Goal: Information Seeking & Learning: Learn about a topic

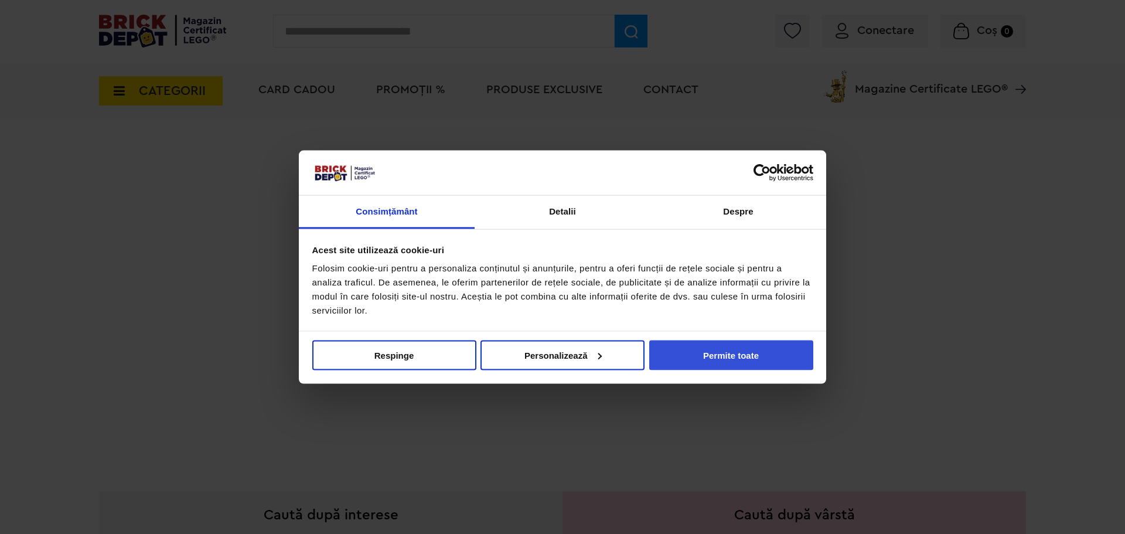
click at [786, 364] on button "Permite toate" at bounding box center [731, 355] width 164 height 30
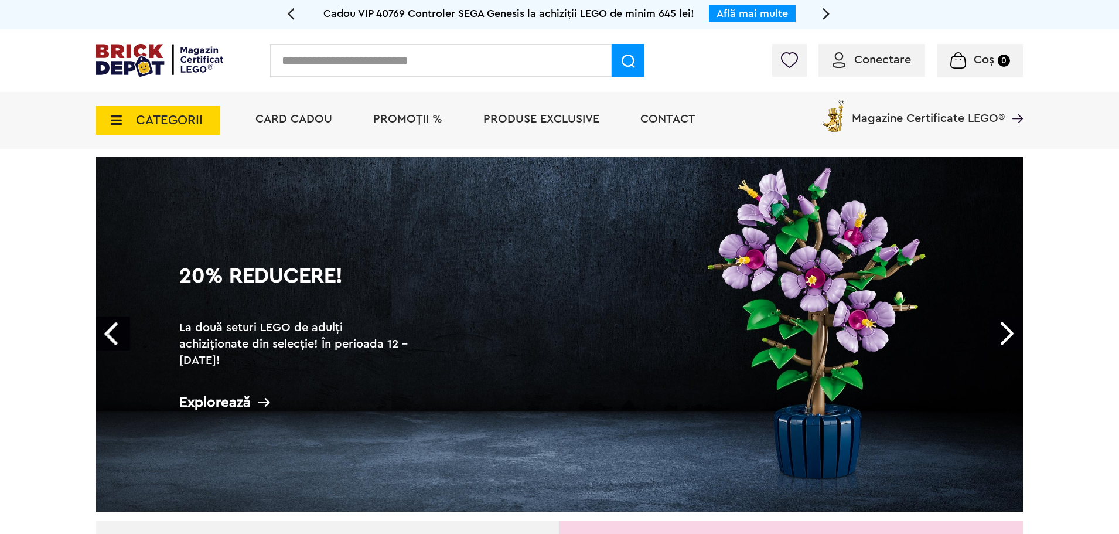
click at [1006, 330] on link "Next" at bounding box center [1006, 333] width 34 height 34
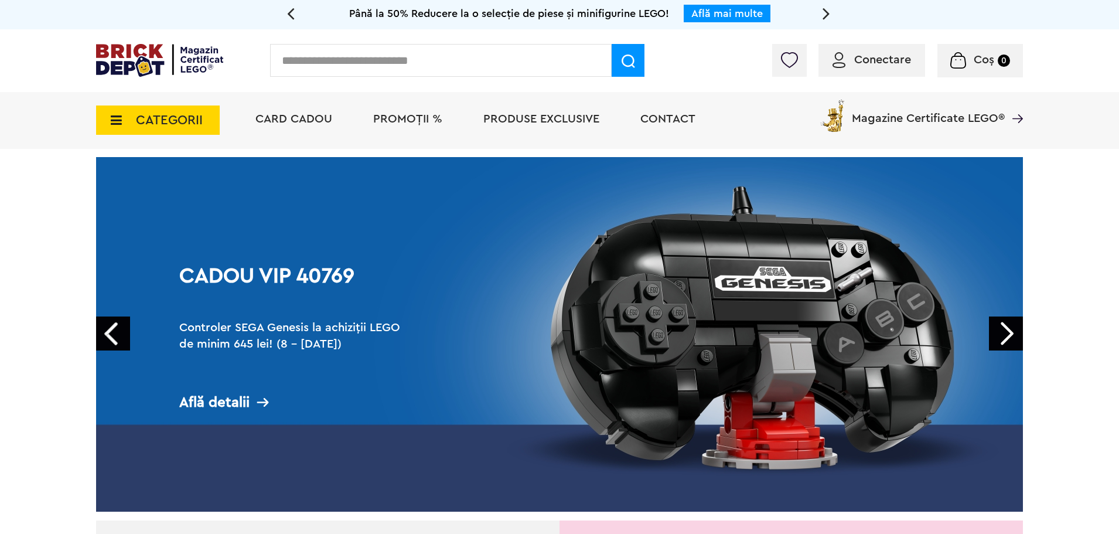
click at [1013, 325] on link "Next" at bounding box center [1006, 333] width 34 height 34
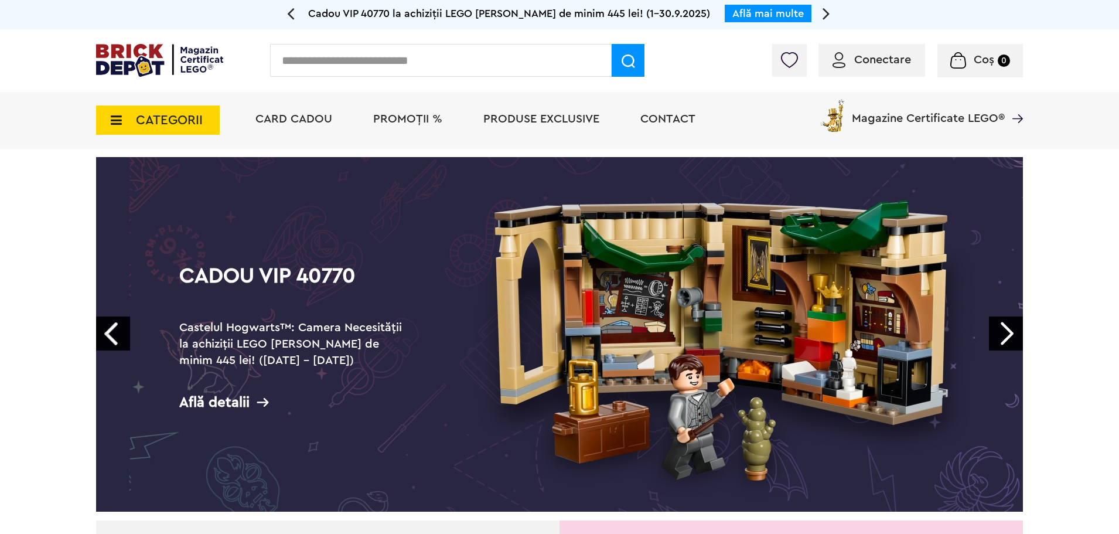
click at [1008, 335] on link "Next" at bounding box center [1006, 333] width 34 height 34
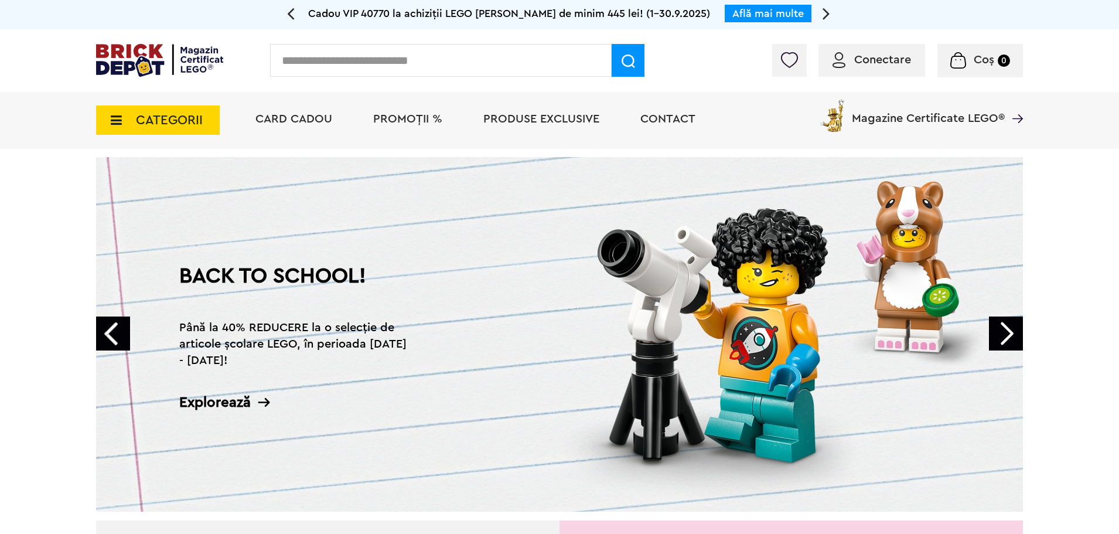
click at [1008, 335] on link "Next" at bounding box center [1006, 333] width 34 height 34
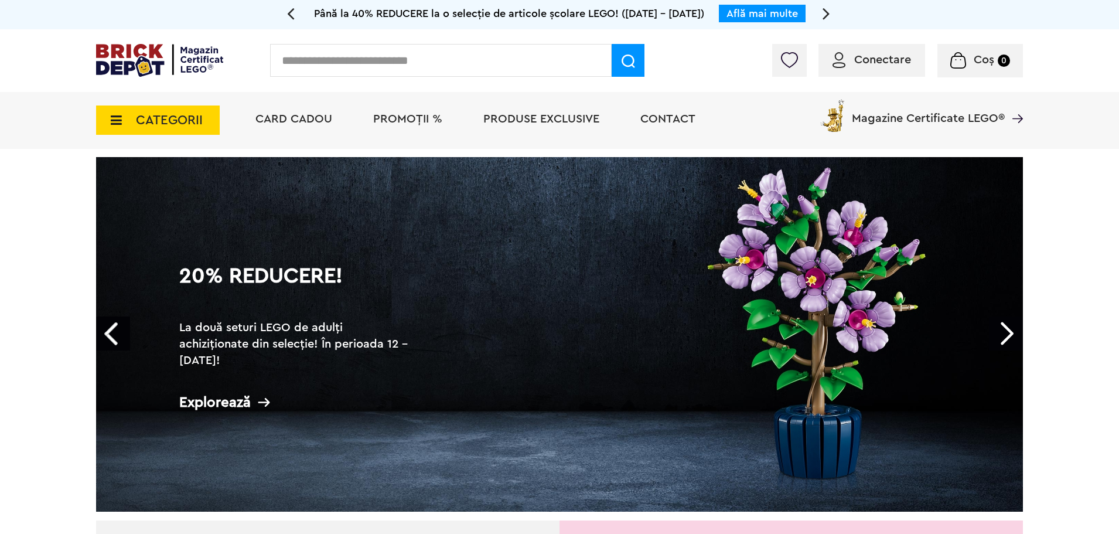
click at [111, 113] on span "CATEGORII" at bounding box center [158, 119] width 124 height 29
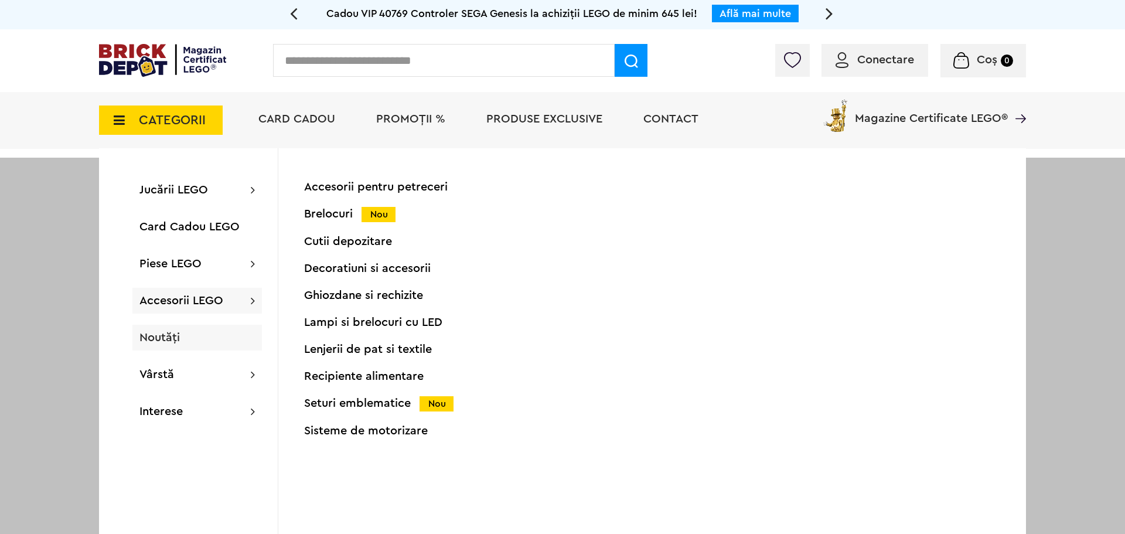
click at [188, 340] on div "Noutăți" at bounding box center [197, 338] width 130 height 26
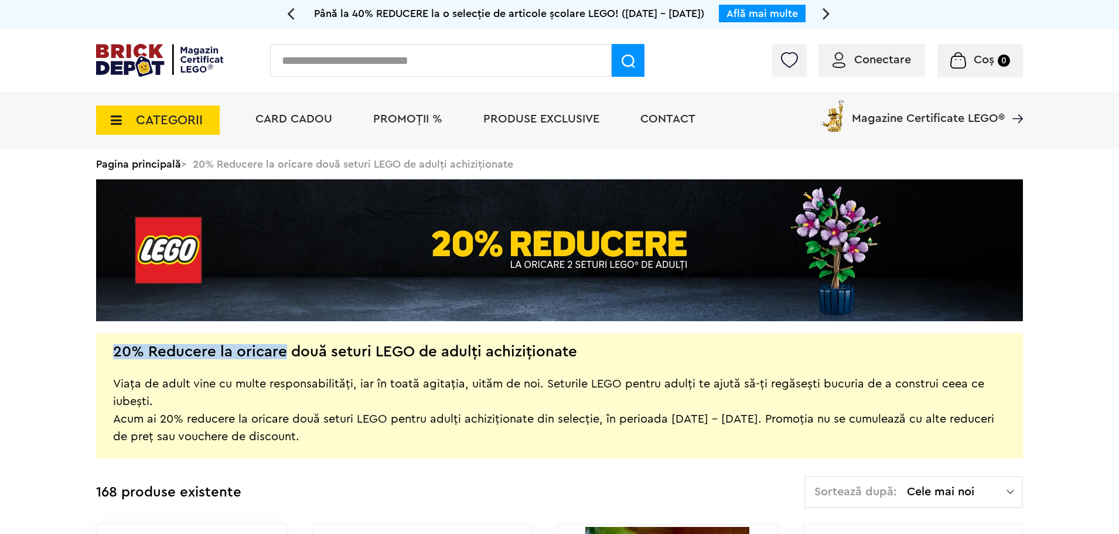
drag, startPoint x: 314, startPoint y: 355, endPoint x: 587, endPoint y: 352, distance: 272.5
click at [587, 352] on div "20% Reducere la oricare două seturi LEGO de adulți achiziționate Viața de adult…" at bounding box center [559, 395] width 927 height 125
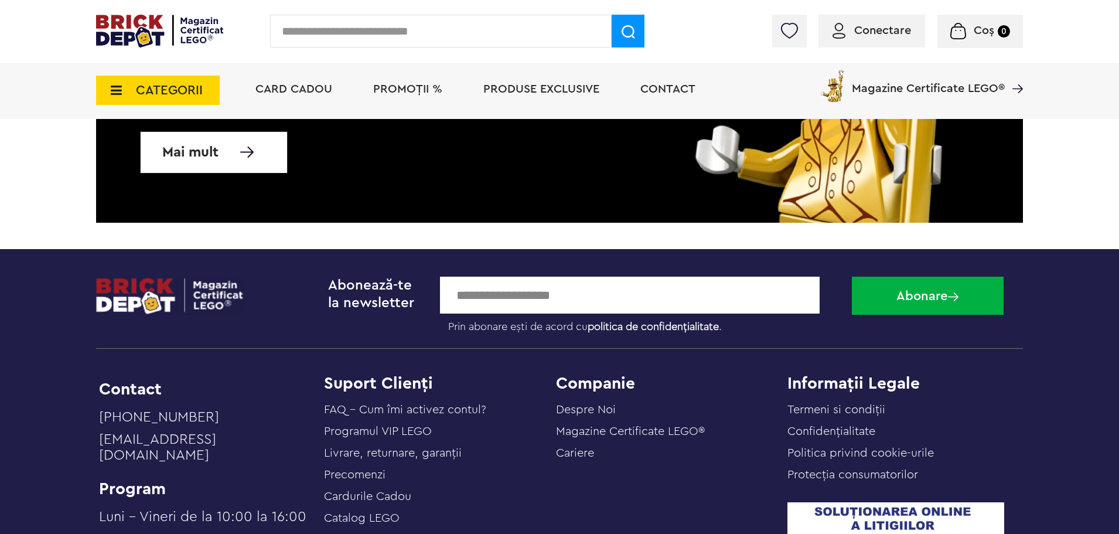
scroll to position [1406, 0]
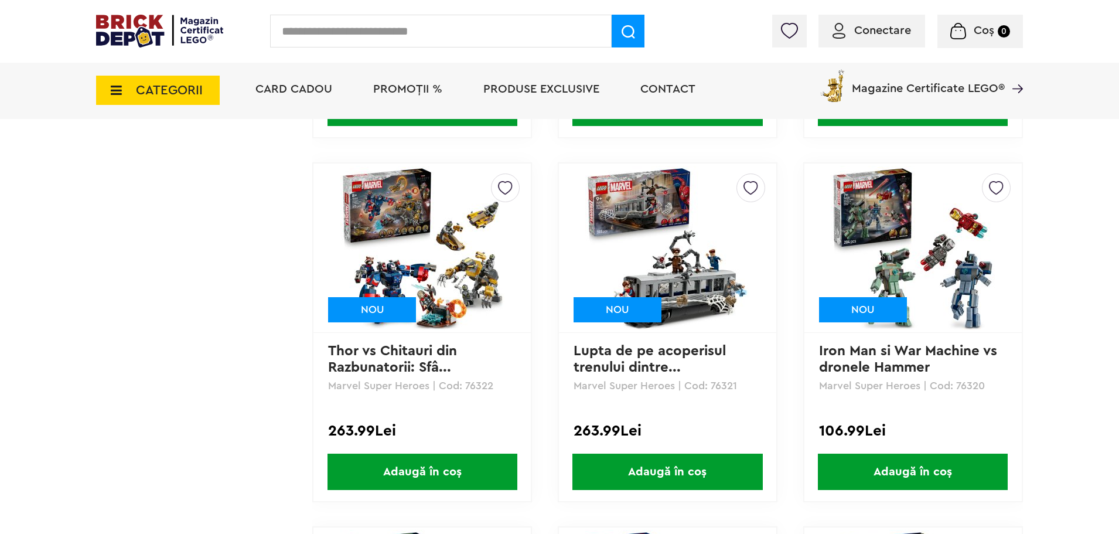
scroll to position [5655, 0]
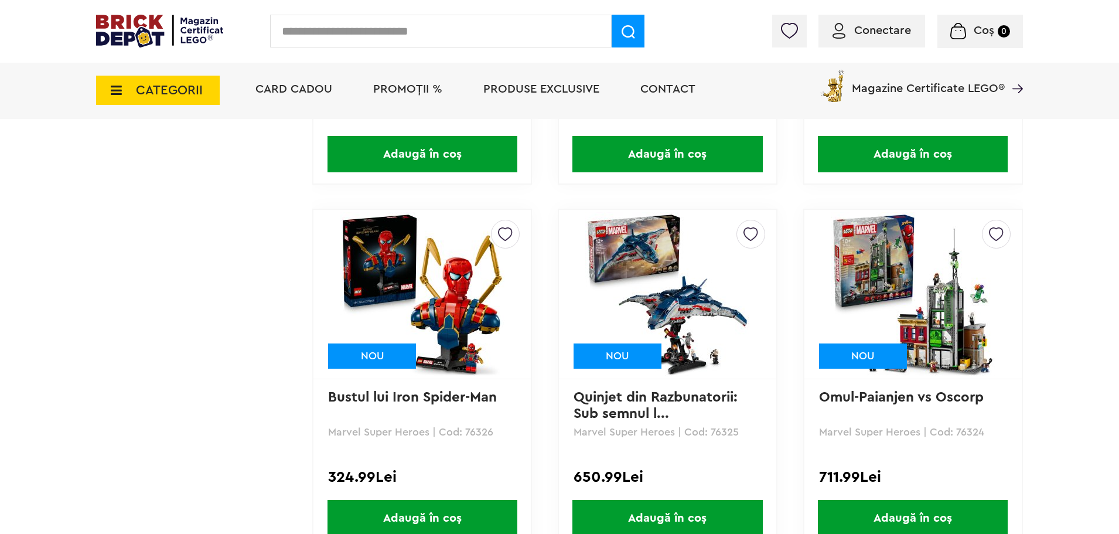
click at [152, 35] on img at bounding box center [159, 31] width 127 height 33
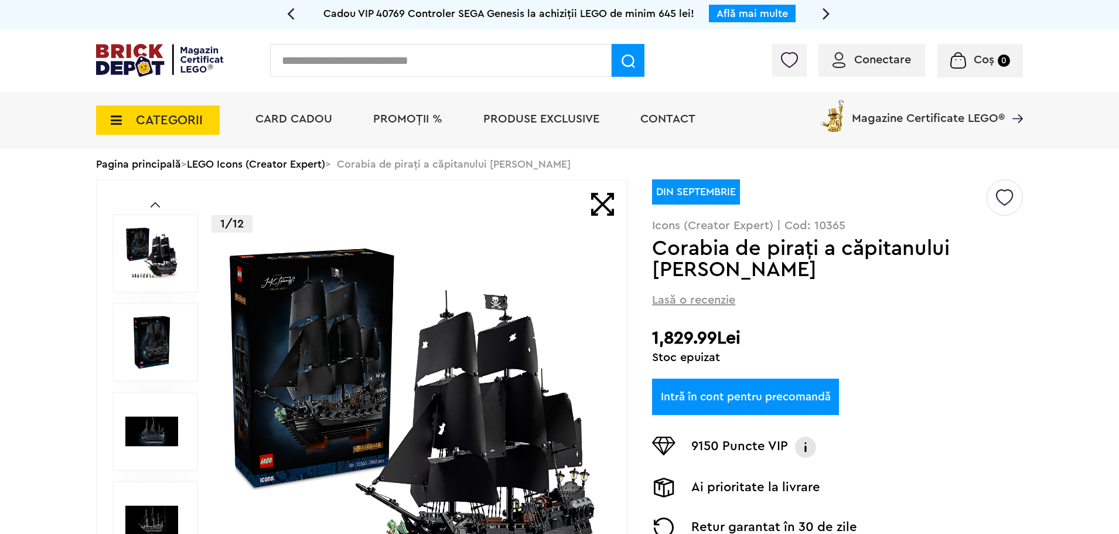
click at [449, 369] on img at bounding box center [412, 431] width 377 height 377
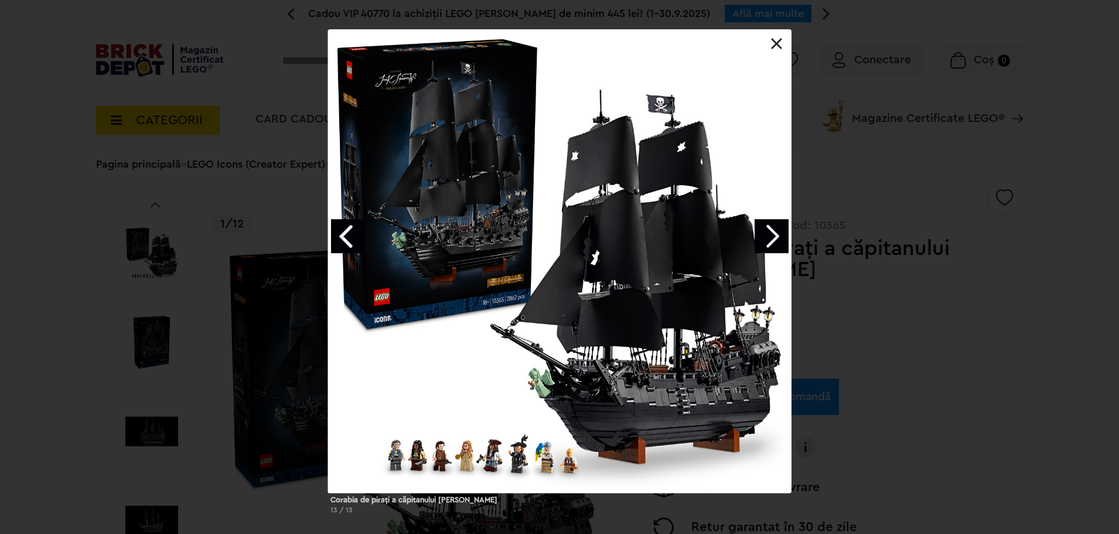
click at [764, 238] on link "Next image" at bounding box center [772, 236] width 34 height 34
click at [774, 240] on link "Next image" at bounding box center [772, 236] width 34 height 34
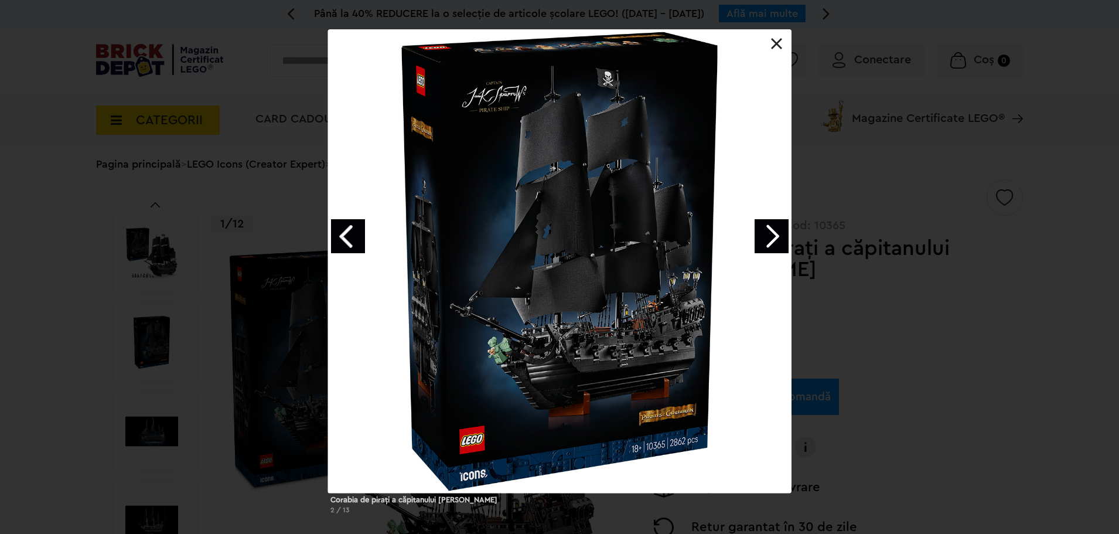
click at [775, 240] on link "Next image" at bounding box center [772, 236] width 34 height 34
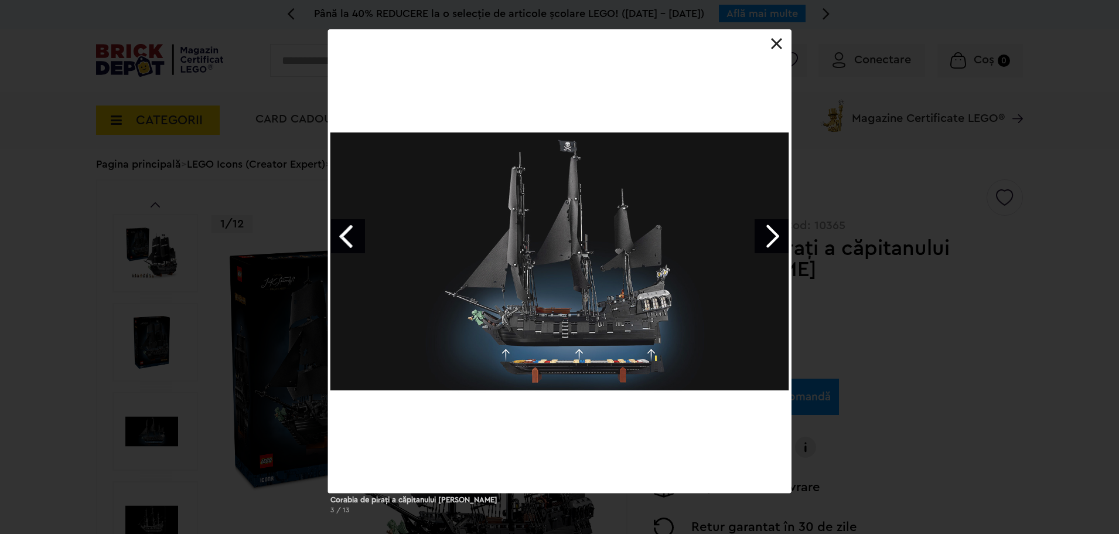
click at [775, 240] on link "Next image" at bounding box center [772, 236] width 34 height 34
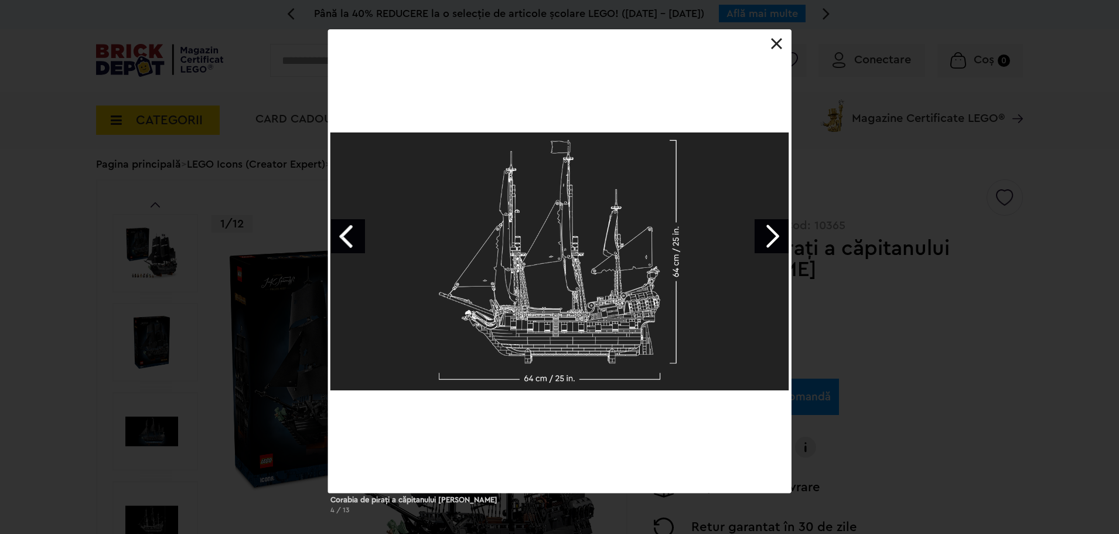
click at [775, 240] on link "Next image" at bounding box center [772, 236] width 34 height 34
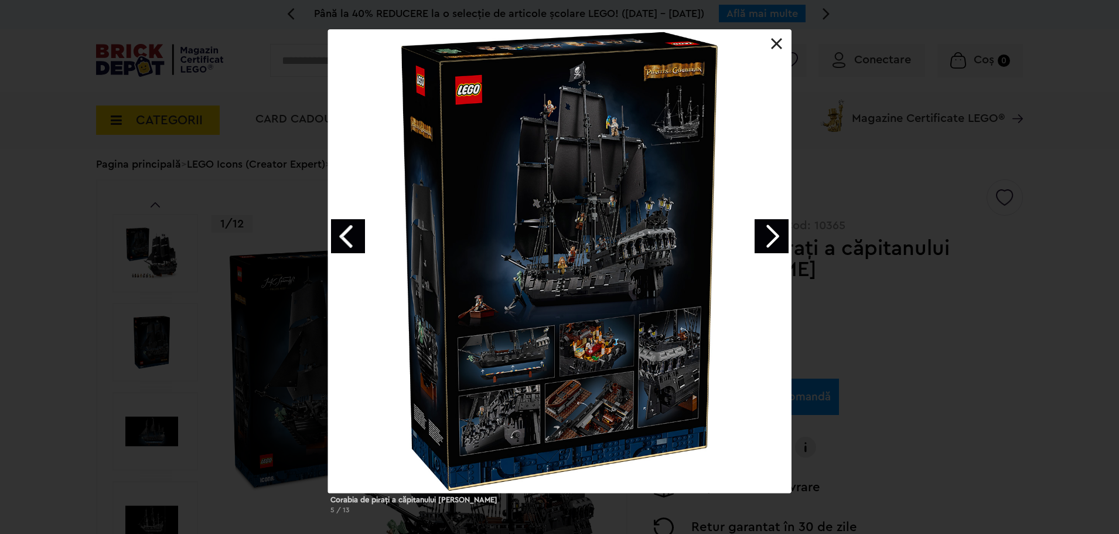
click at [775, 240] on link "Next image" at bounding box center [772, 236] width 34 height 34
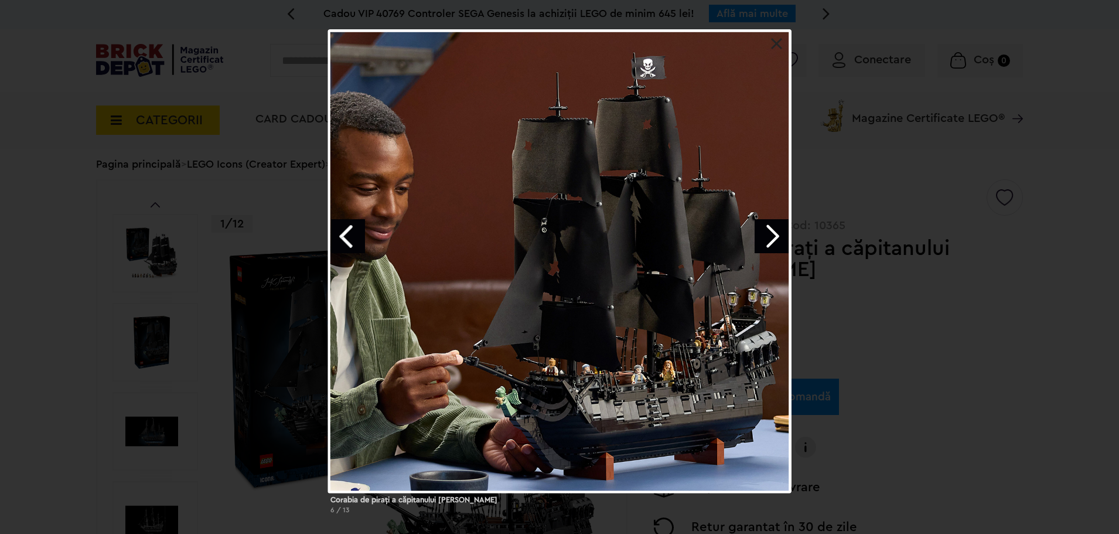
click at [775, 240] on link "Next image" at bounding box center [772, 236] width 34 height 34
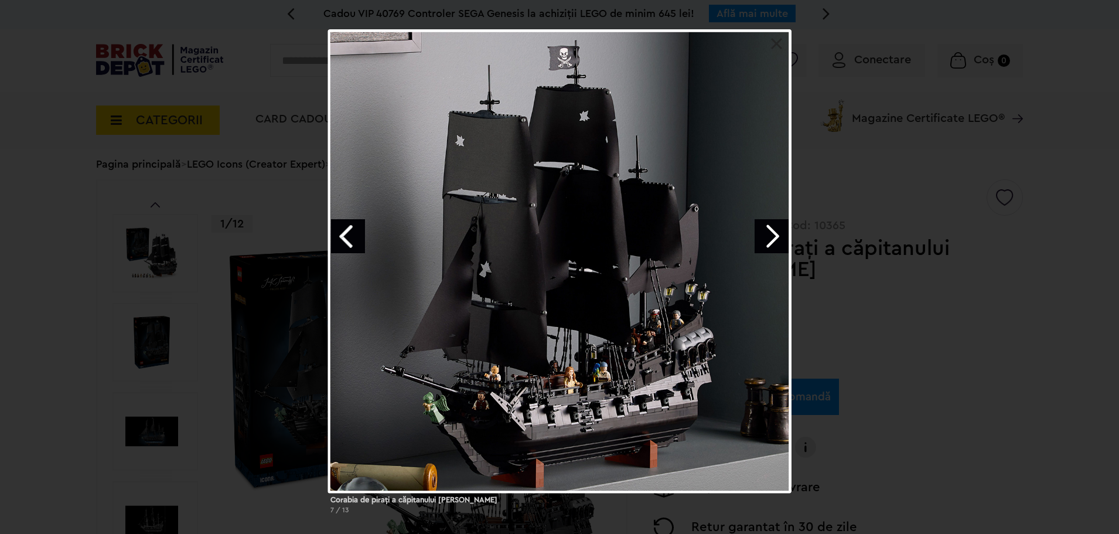
click at [775, 240] on link "Next image" at bounding box center [772, 236] width 34 height 34
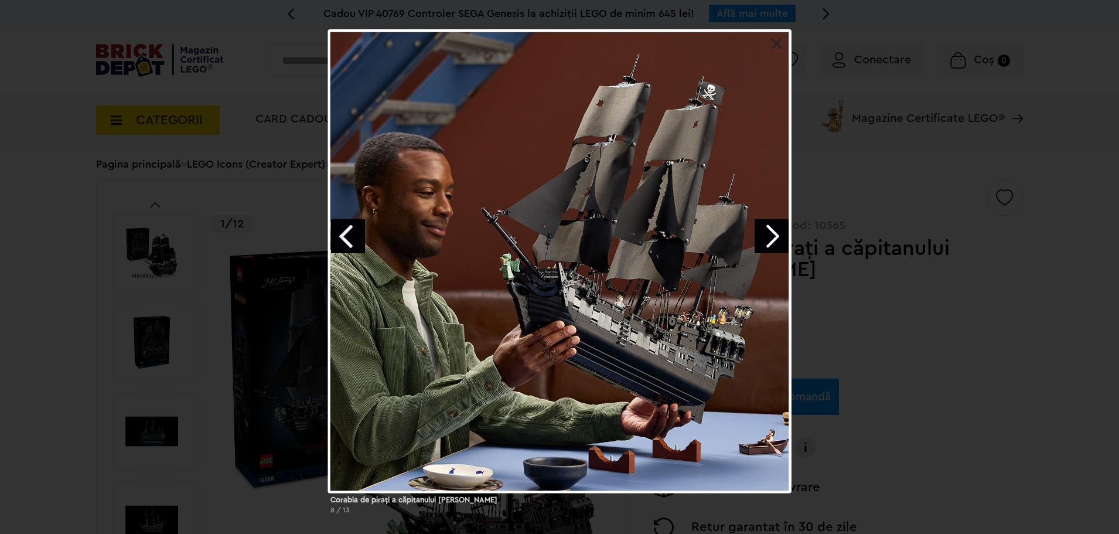
click at [775, 240] on link "Next image" at bounding box center [772, 236] width 34 height 34
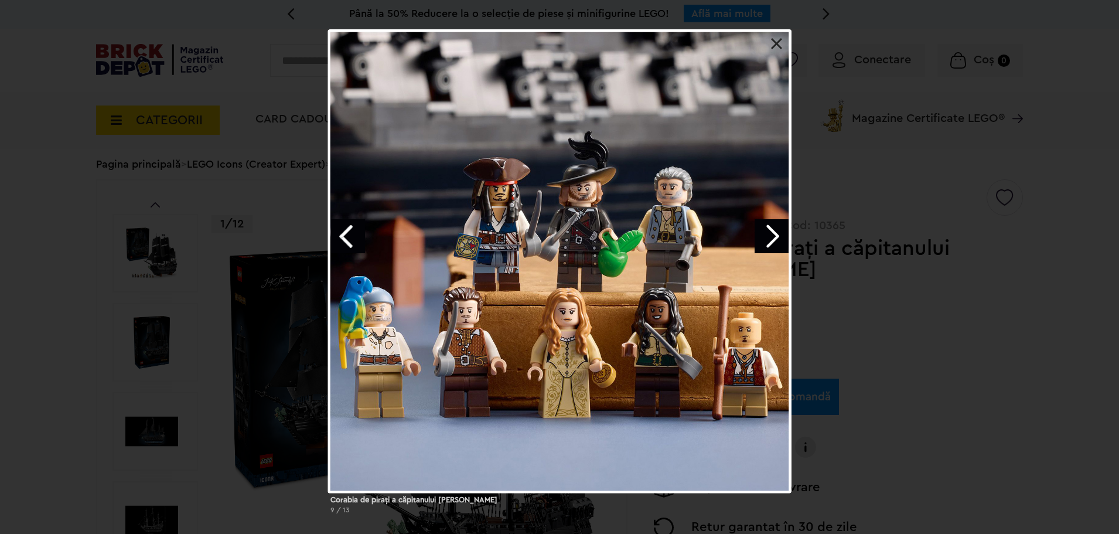
click at [775, 240] on link "Next image" at bounding box center [772, 236] width 34 height 34
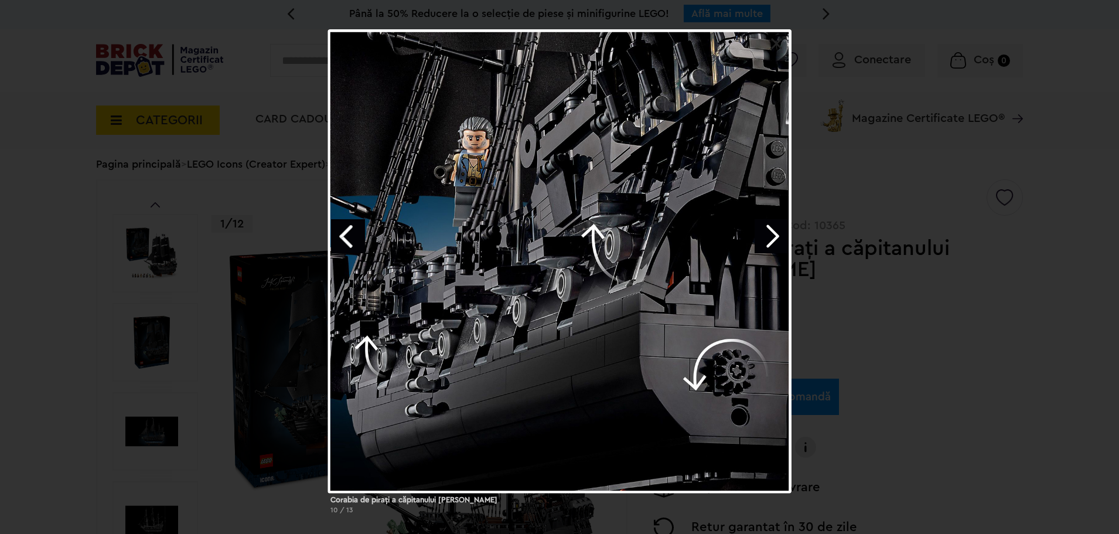
click at [775, 240] on link "Next image" at bounding box center [772, 236] width 34 height 34
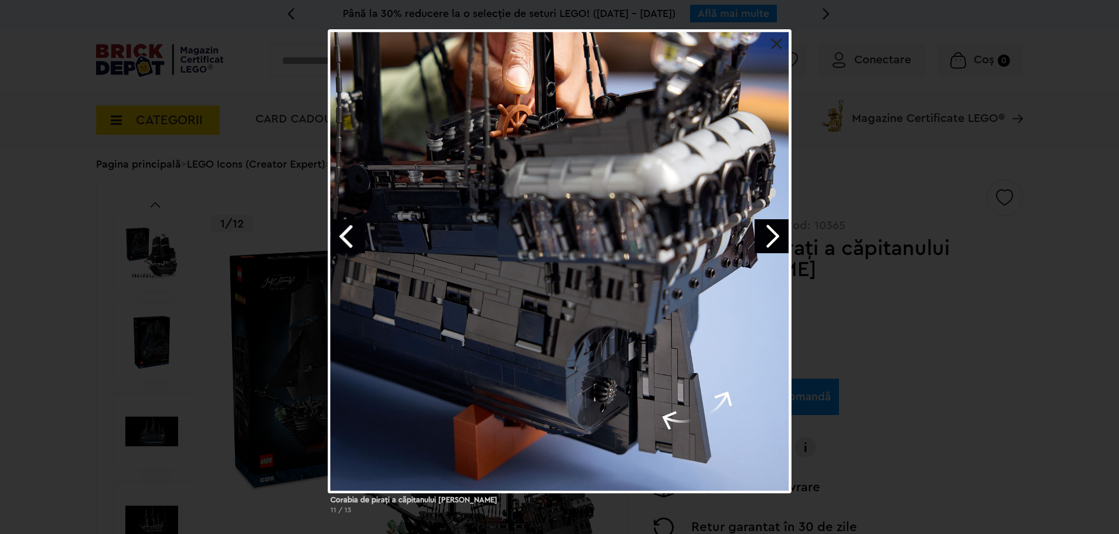
click at [775, 240] on link "Next image" at bounding box center [772, 236] width 34 height 34
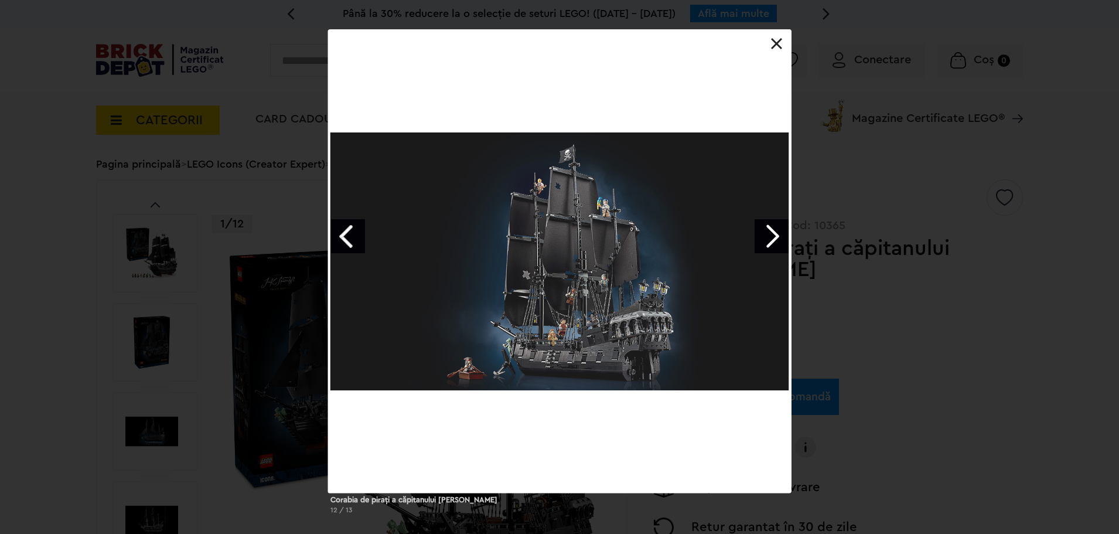
click at [775, 240] on link "Next image" at bounding box center [772, 236] width 34 height 34
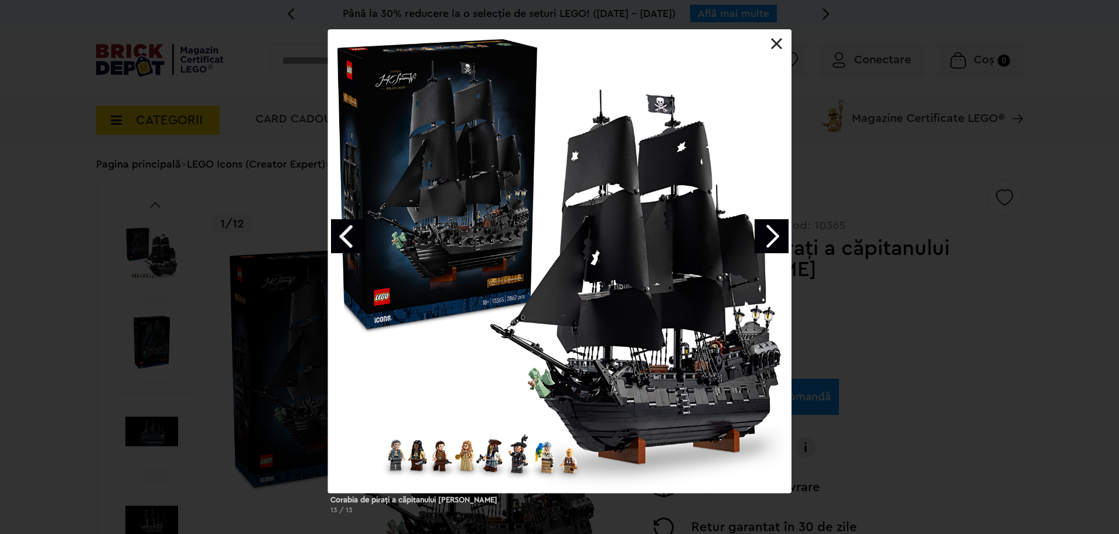
click at [775, 240] on link "Next image" at bounding box center [772, 236] width 34 height 34
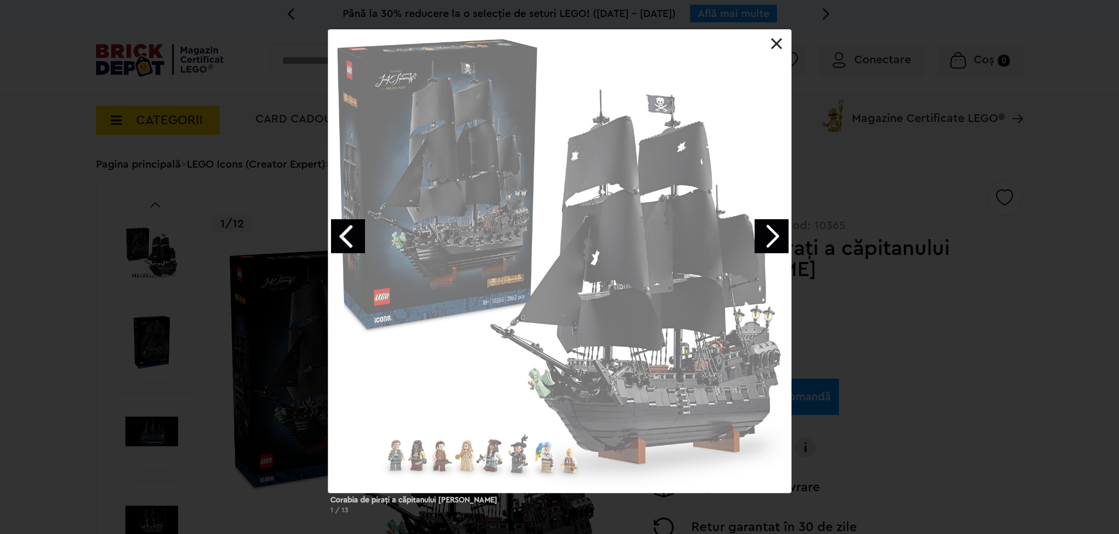
click at [775, 240] on link "Next image" at bounding box center [772, 236] width 34 height 34
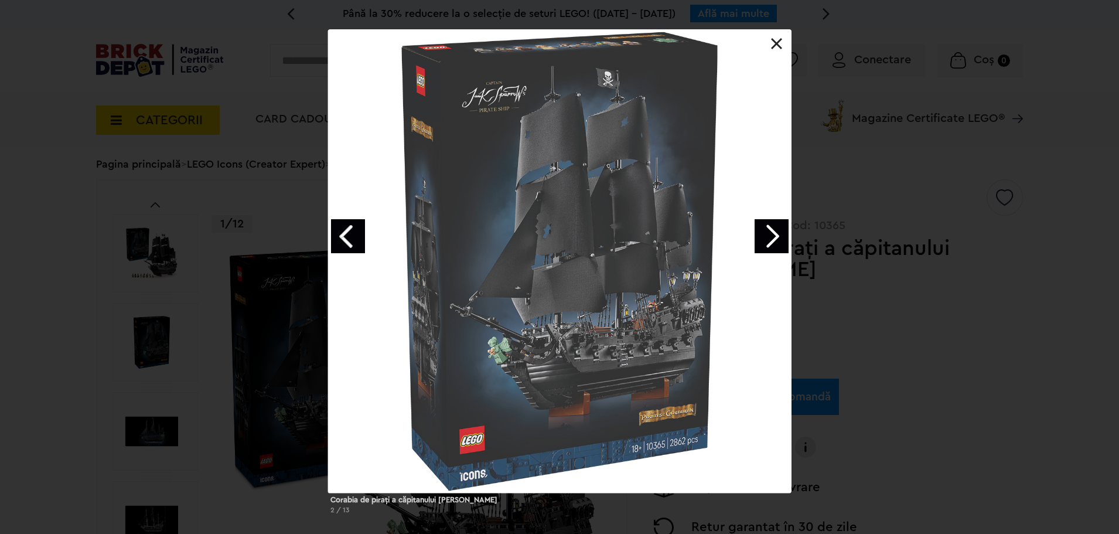
click at [775, 240] on link "Next image" at bounding box center [772, 236] width 34 height 34
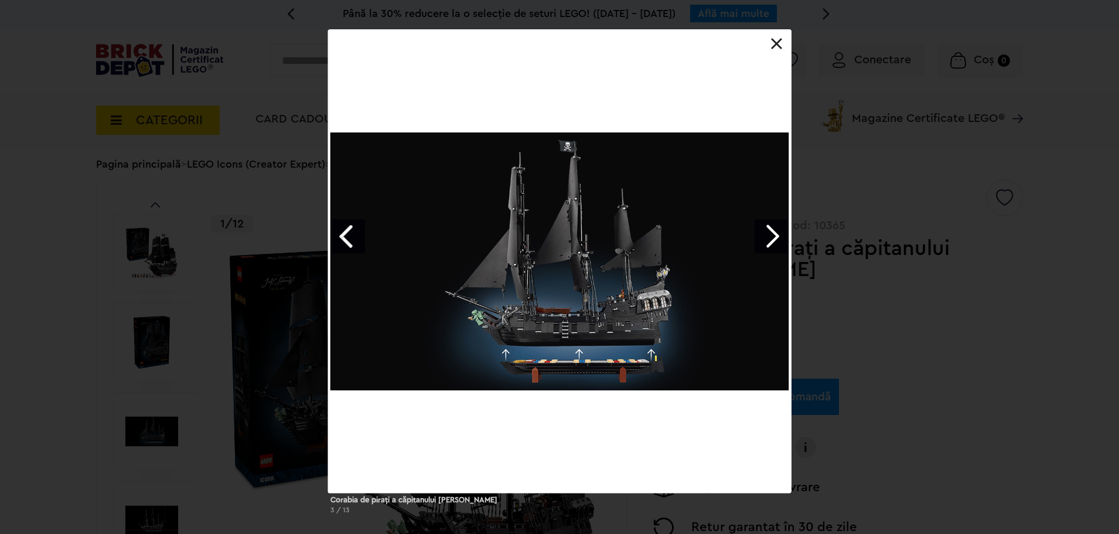
click at [775, 240] on link "Next image" at bounding box center [772, 236] width 34 height 34
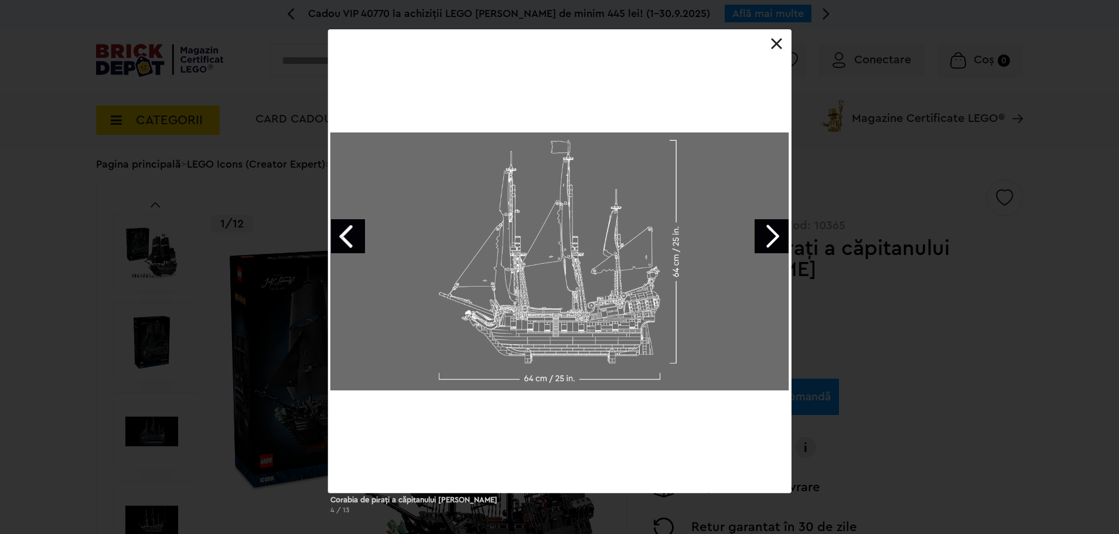
click at [775, 240] on link "Next image" at bounding box center [772, 236] width 34 height 34
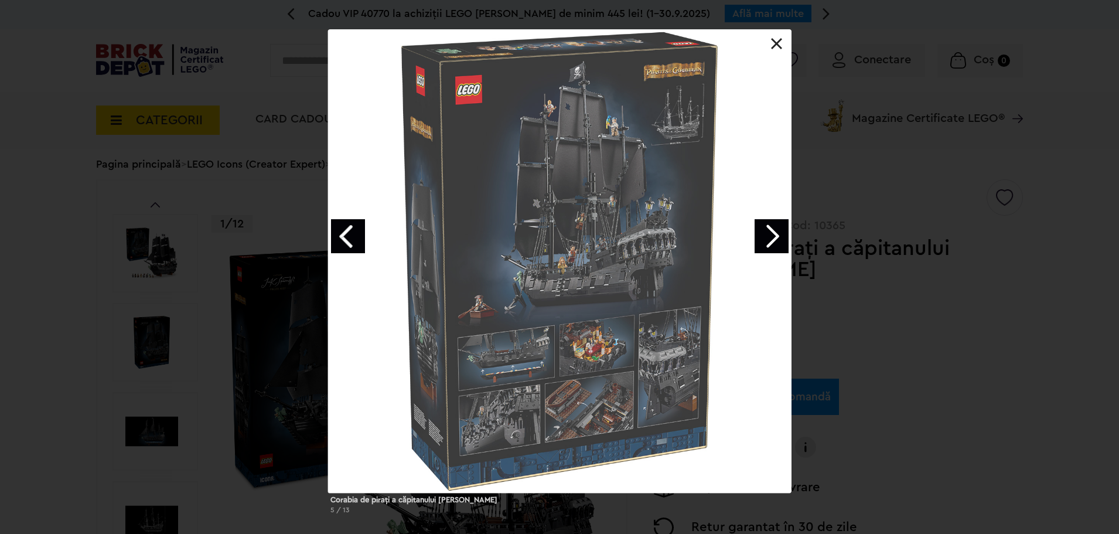
click at [775, 240] on link "Next image" at bounding box center [772, 236] width 34 height 34
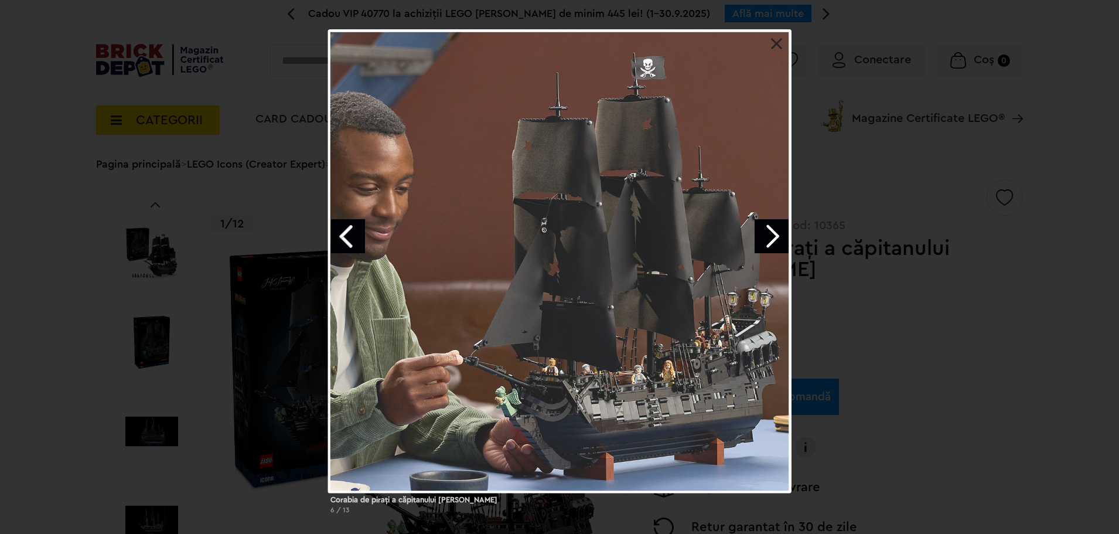
click at [775, 240] on link "Next image" at bounding box center [772, 236] width 34 height 34
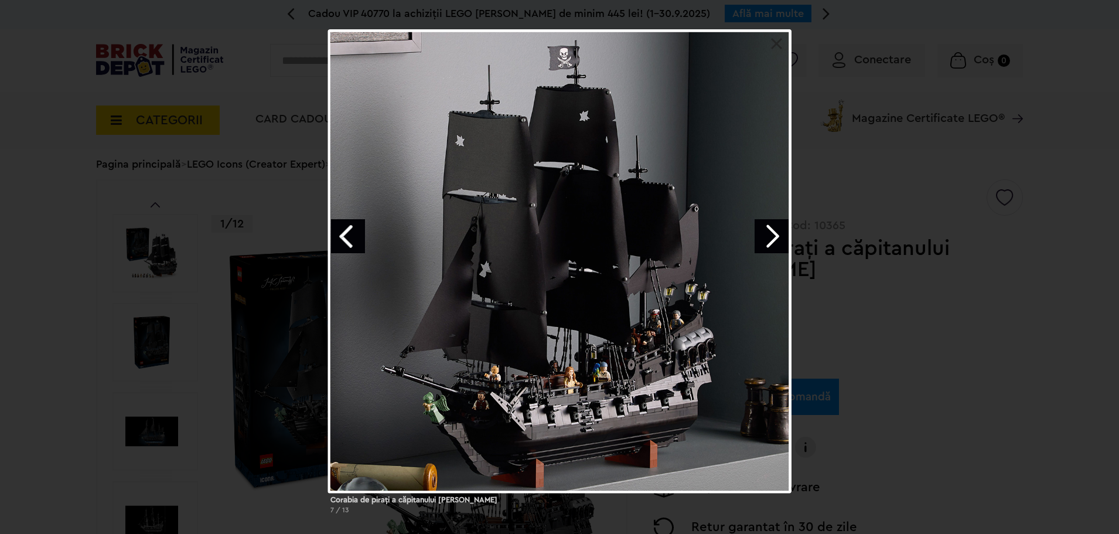
click at [775, 240] on link "Next image" at bounding box center [772, 236] width 34 height 34
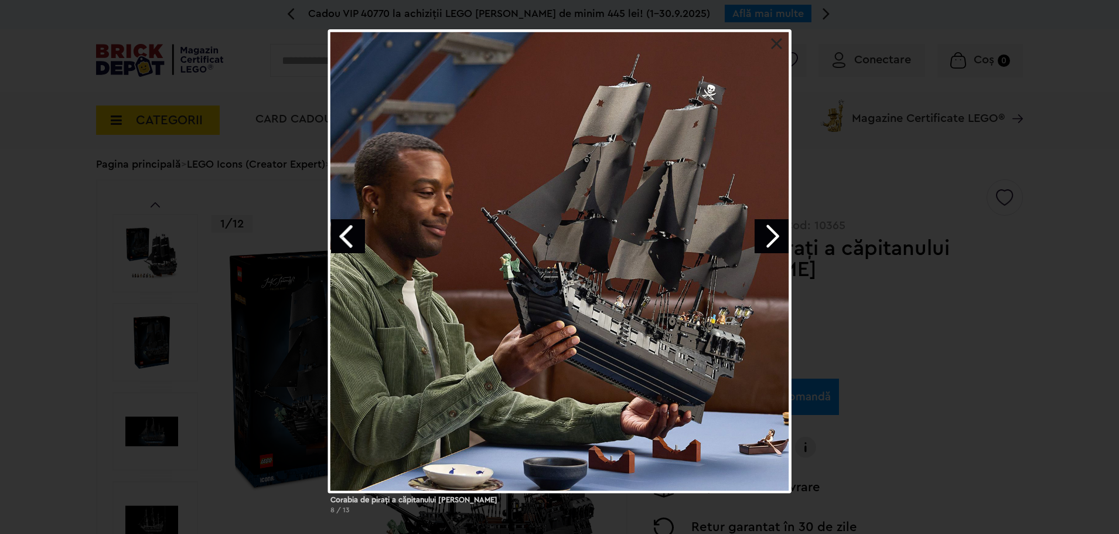
click at [775, 240] on link "Next image" at bounding box center [772, 236] width 34 height 34
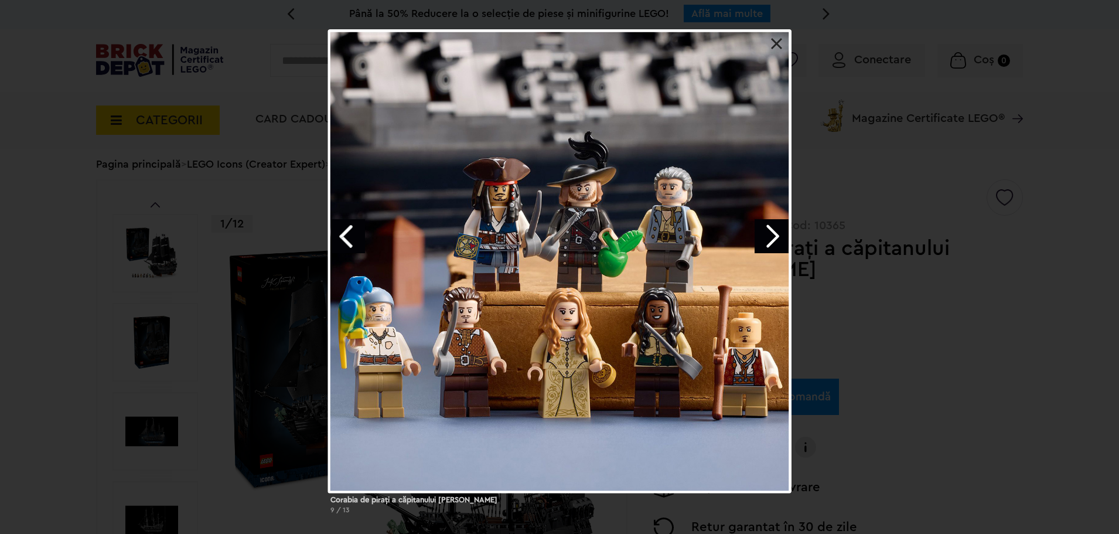
click at [975, 339] on div "Corabia de piraţi a căpitanului Jack Sparrow 9 / 13" at bounding box center [559, 276] width 1119 height 494
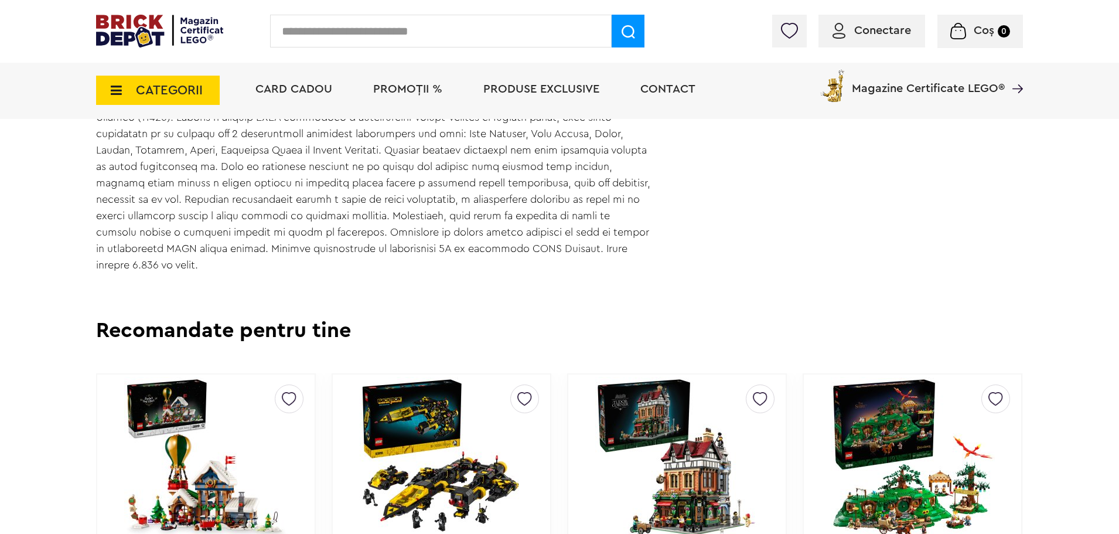
scroll to position [762, 0]
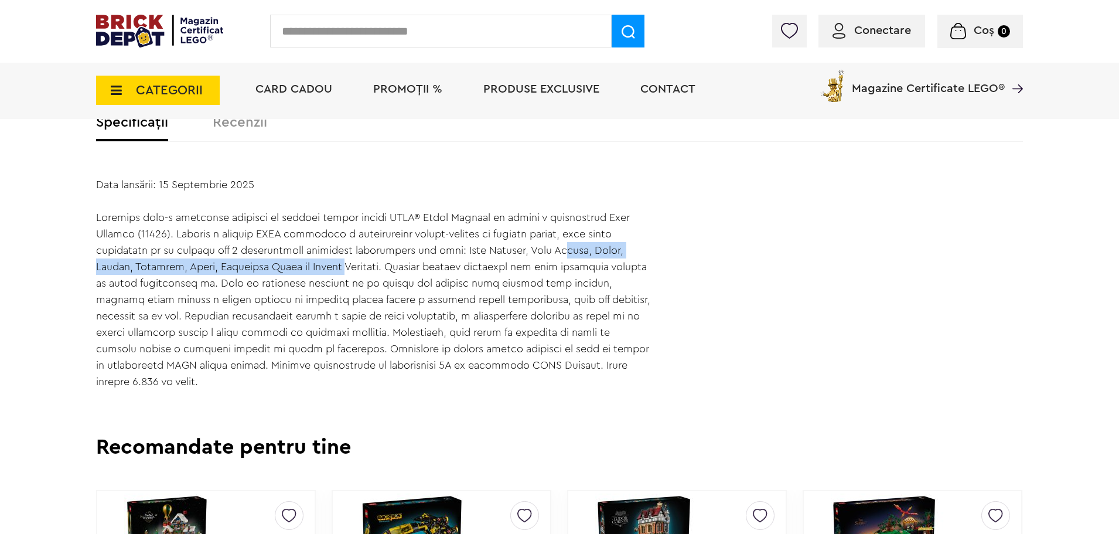
drag, startPoint x: 548, startPoint y: 245, endPoint x: 345, endPoint y: 263, distance: 204.7
click at [345, 263] on div "Data lansării: 15 Septembrie 2025" at bounding box center [374, 282] width 556 height 213
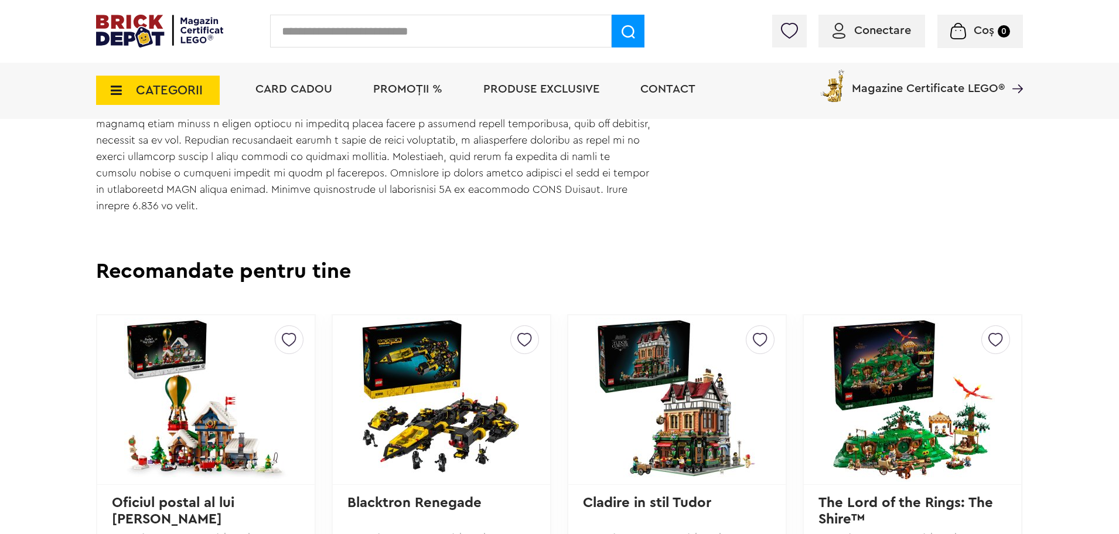
scroll to position [996, 0]
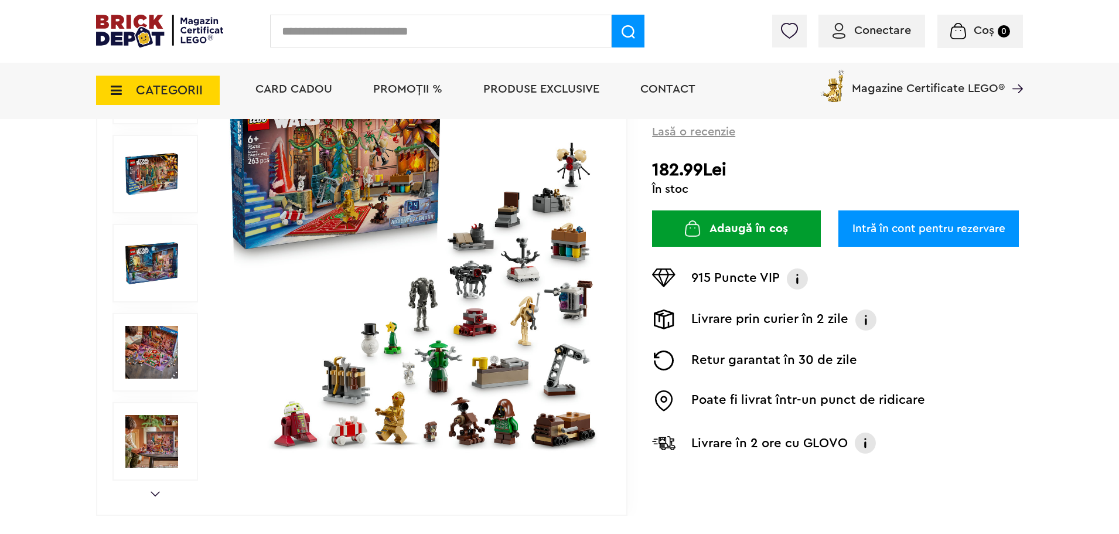
scroll to position [117, 0]
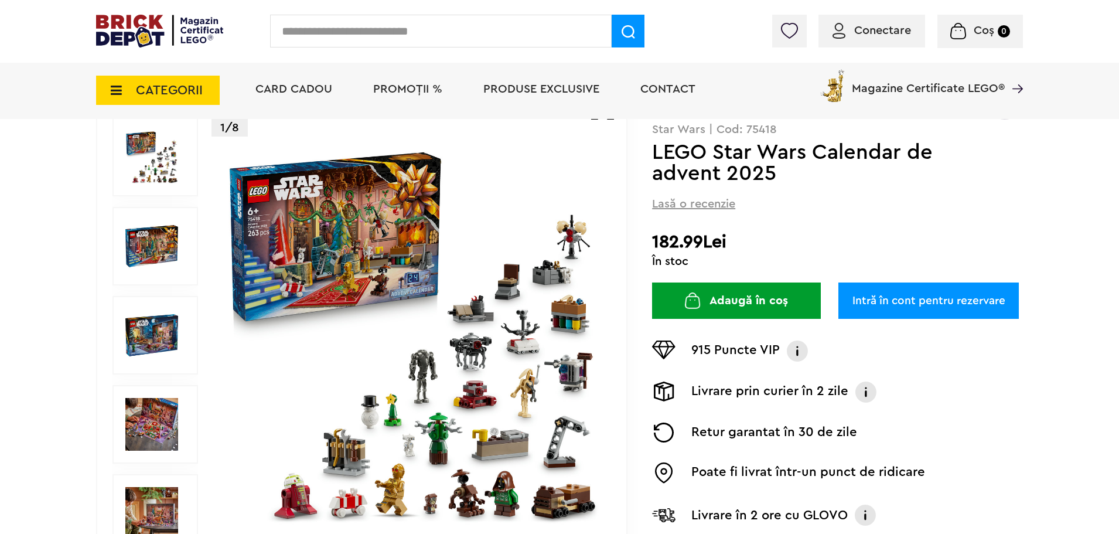
drag, startPoint x: 553, startPoint y: 297, endPoint x: 567, endPoint y: 292, distance: 15.2
click at [553, 297] on img at bounding box center [412, 334] width 377 height 377
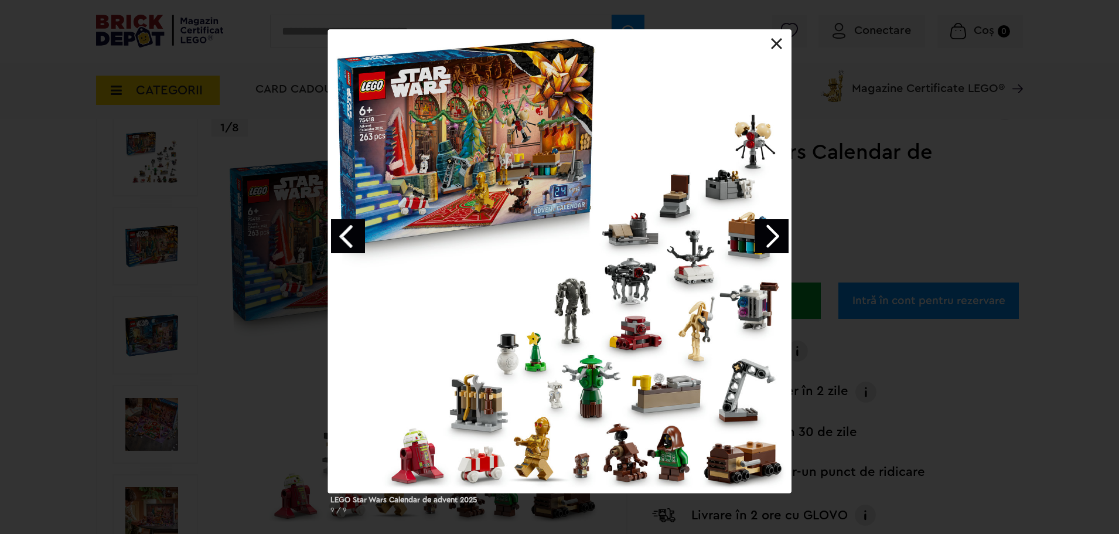
drag, startPoint x: 932, startPoint y: 355, endPoint x: 739, endPoint y: 186, distance: 256.7
click at [932, 355] on div "LEGO Star Wars Calendar de advent 2025 9 / 9" at bounding box center [559, 276] width 1119 height 494
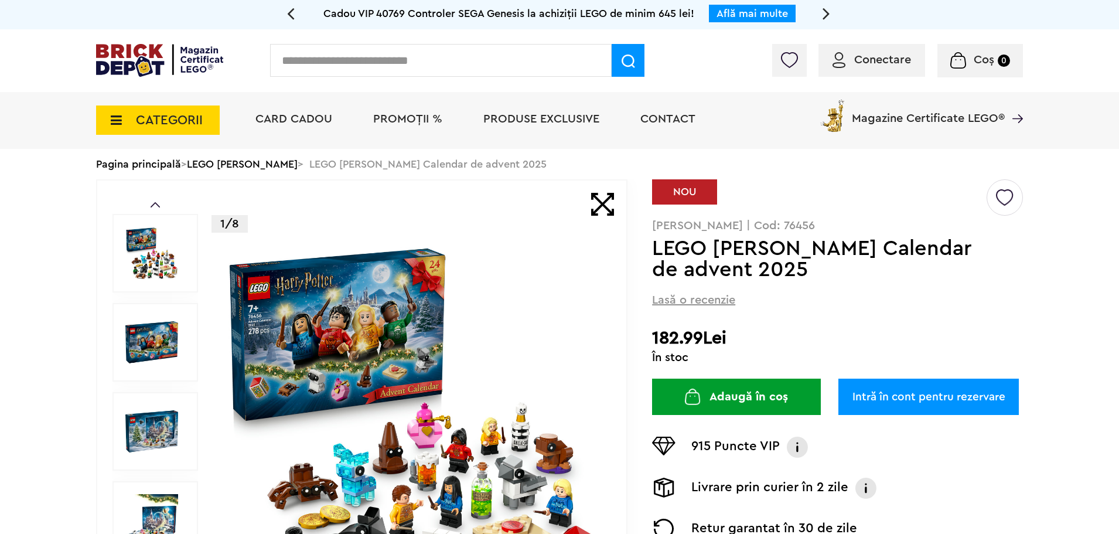
click at [461, 424] on img at bounding box center [412, 431] width 377 height 377
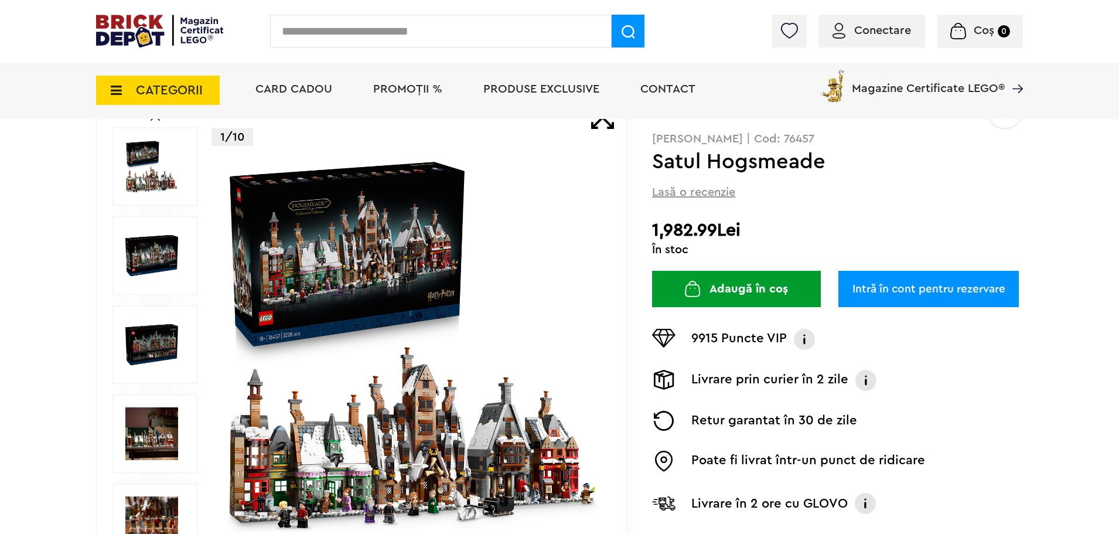
scroll to position [234, 0]
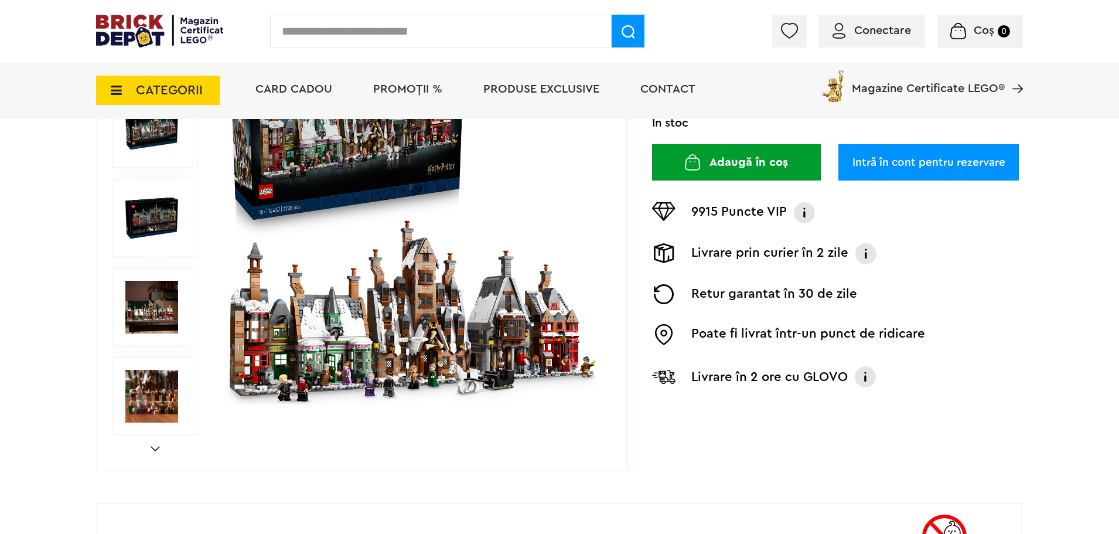
click at [420, 356] on img at bounding box center [412, 217] width 377 height 377
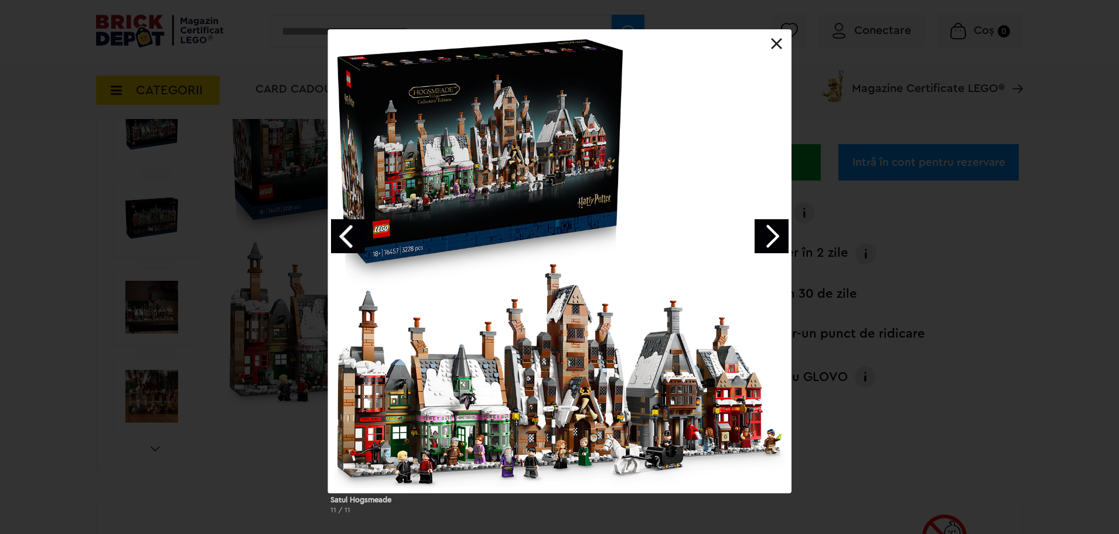
click at [774, 236] on link "Next image" at bounding box center [772, 236] width 34 height 34
click at [775, 236] on link "Next image" at bounding box center [772, 236] width 34 height 34
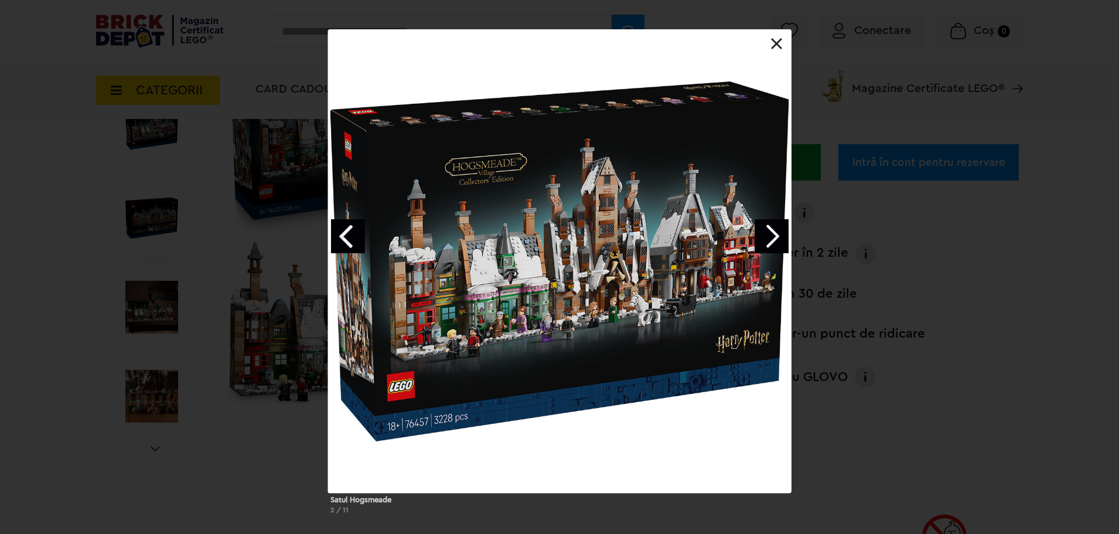
click at [775, 236] on link "Next image" at bounding box center [772, 236] width 34 height 34
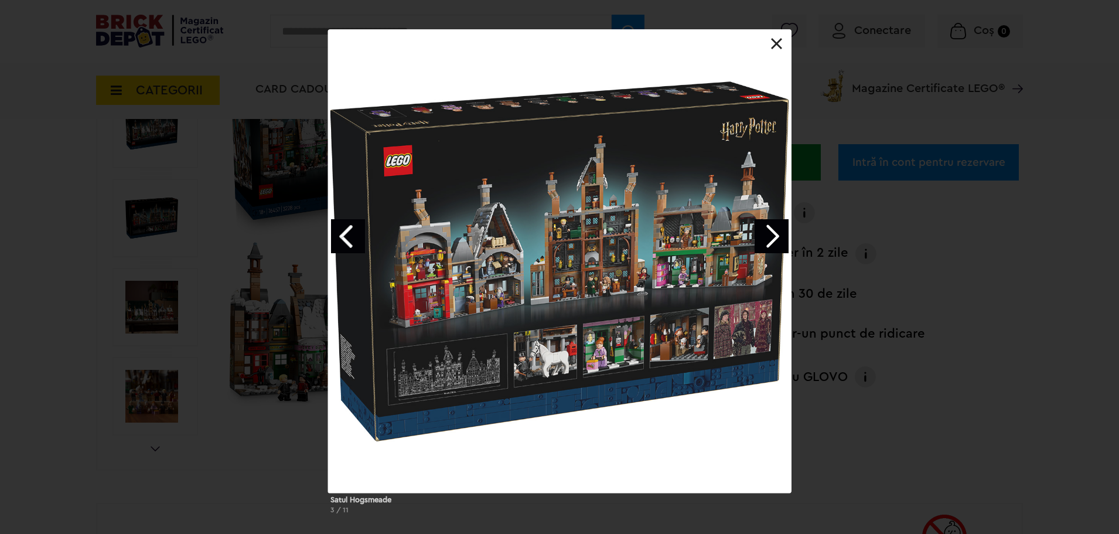
click at [775, 236] on link "Next image" at bounding box center [772, 236] width 34 height 34
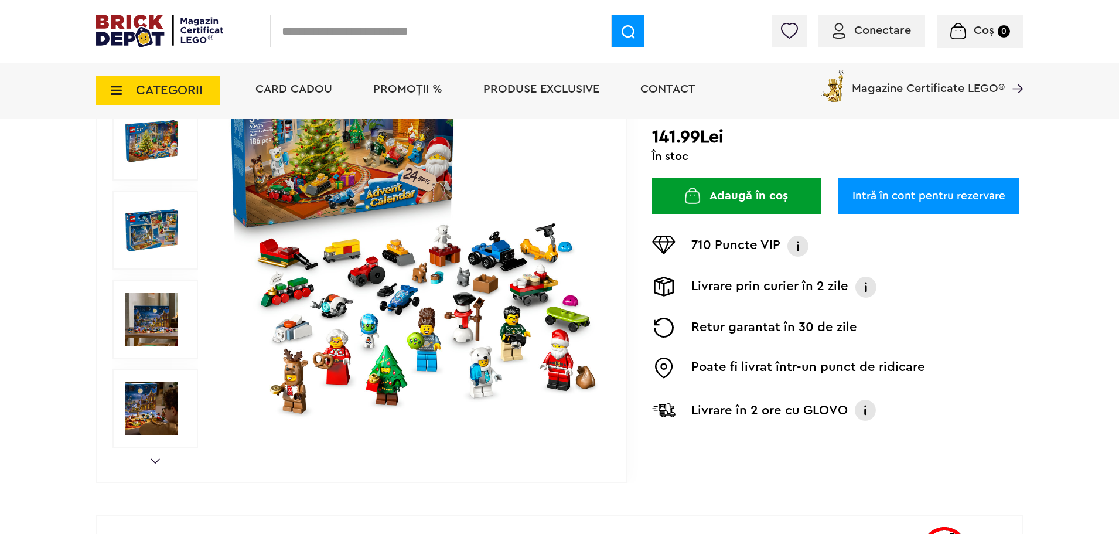
scroll to position [234, 0]
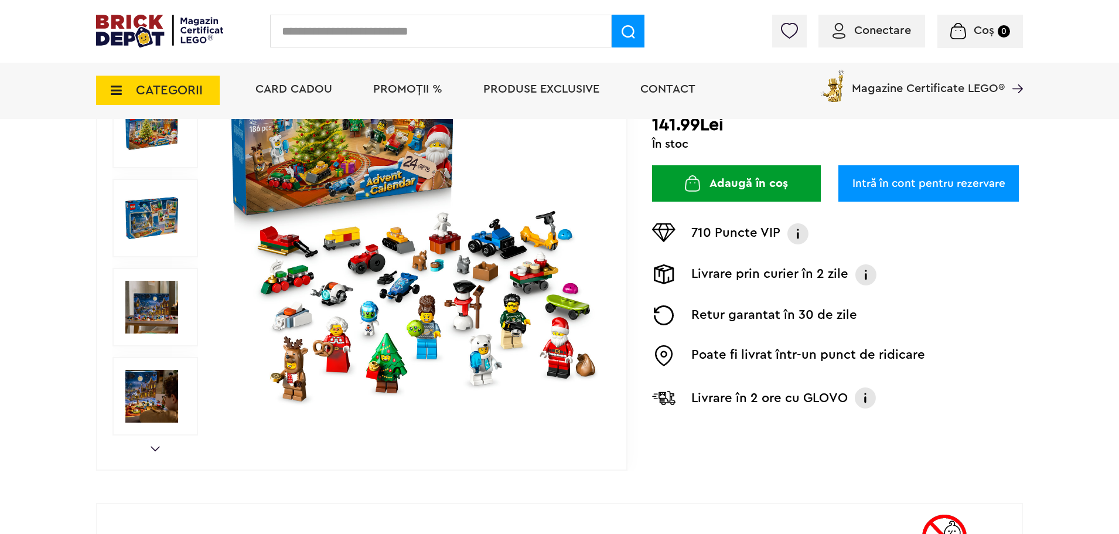
click at [452, 303] on img at bounding box center [412, 217] width 377 height 377
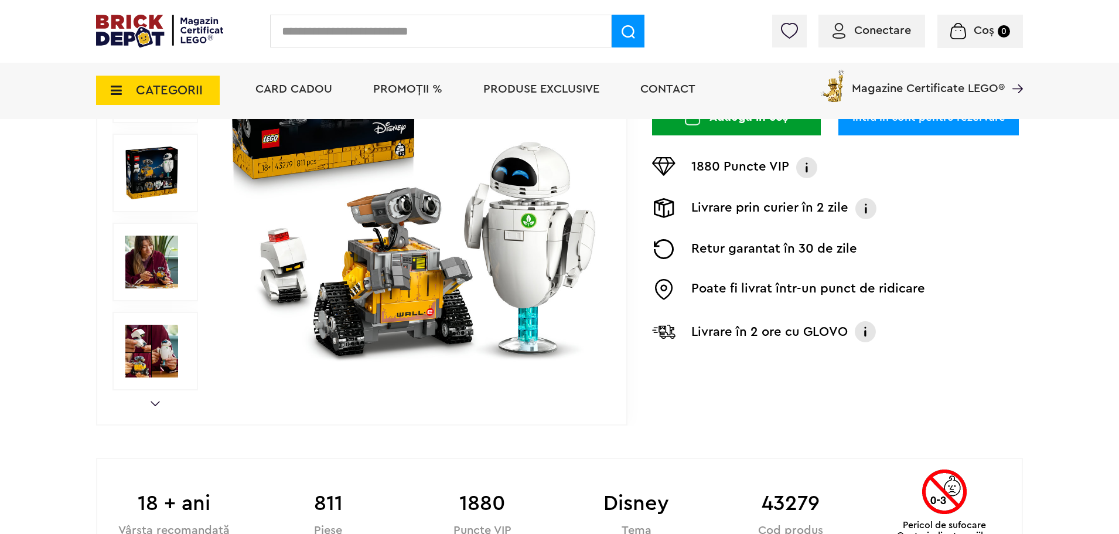
scroll to position [293, 0]
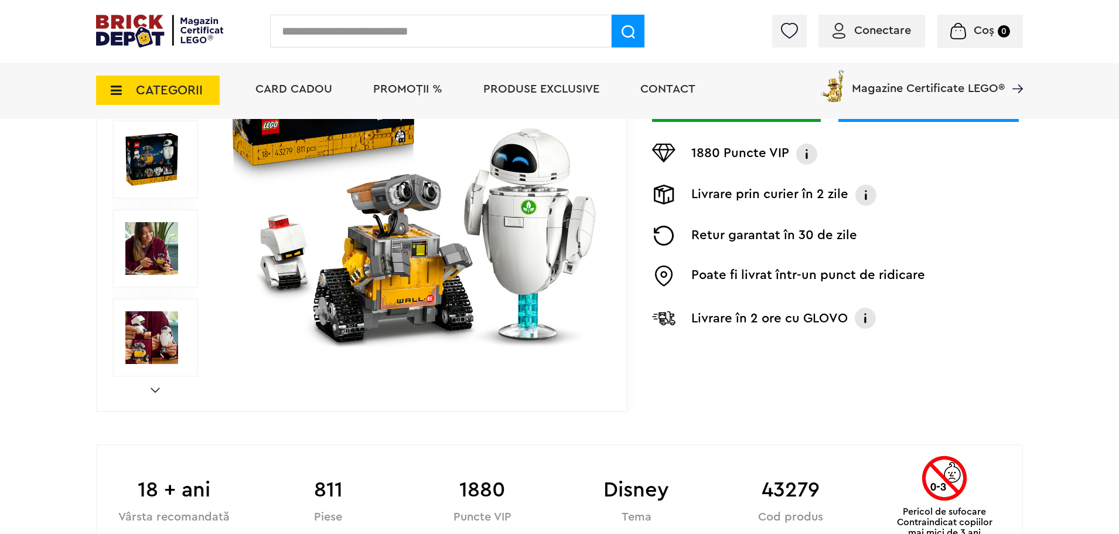
click at [155, 373] on div at bounding box center [156, 337] width 86 height 79
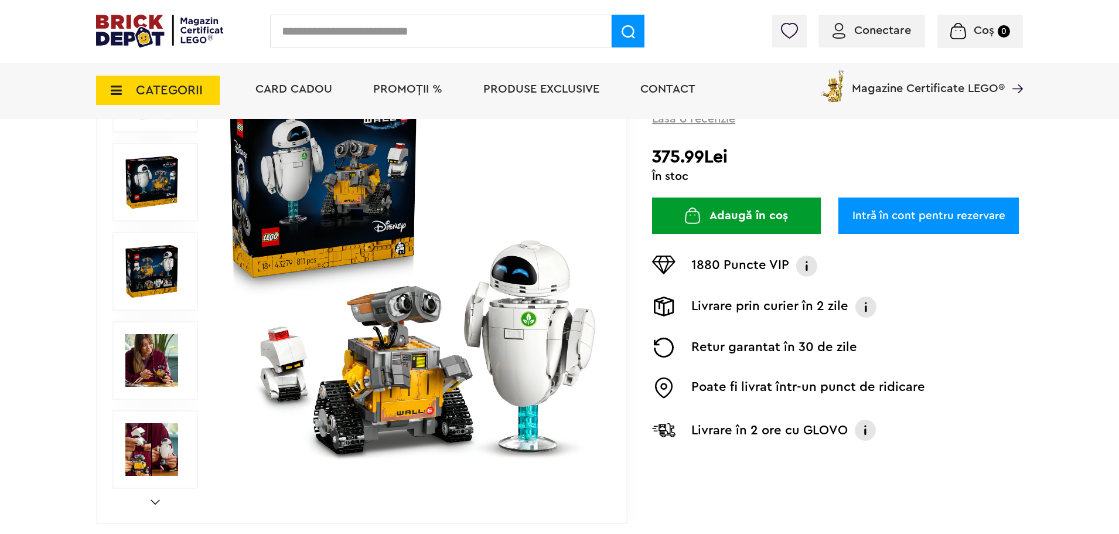
scroll to position [59, 0]
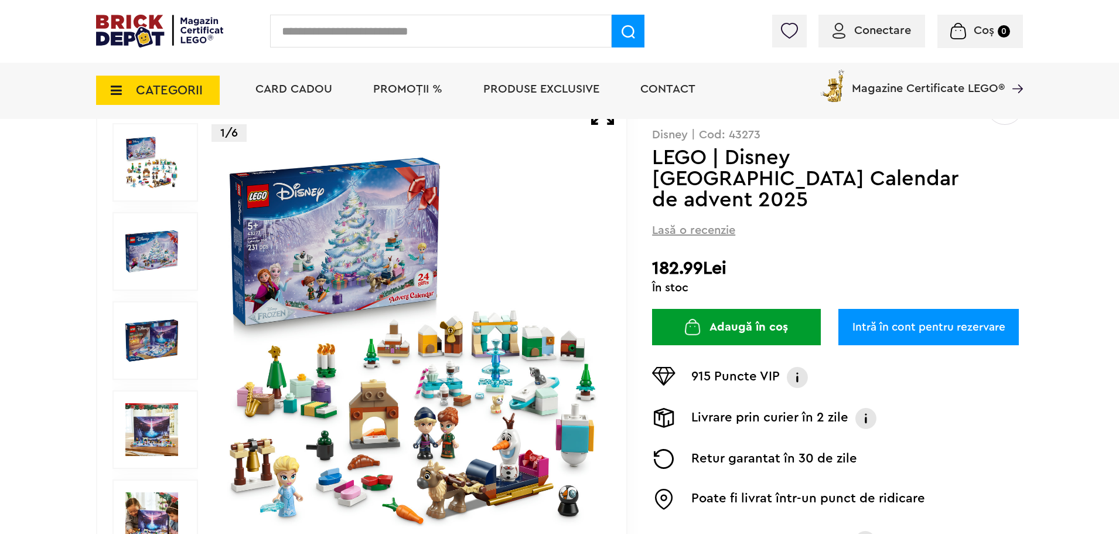
scroll to position [234, 0]
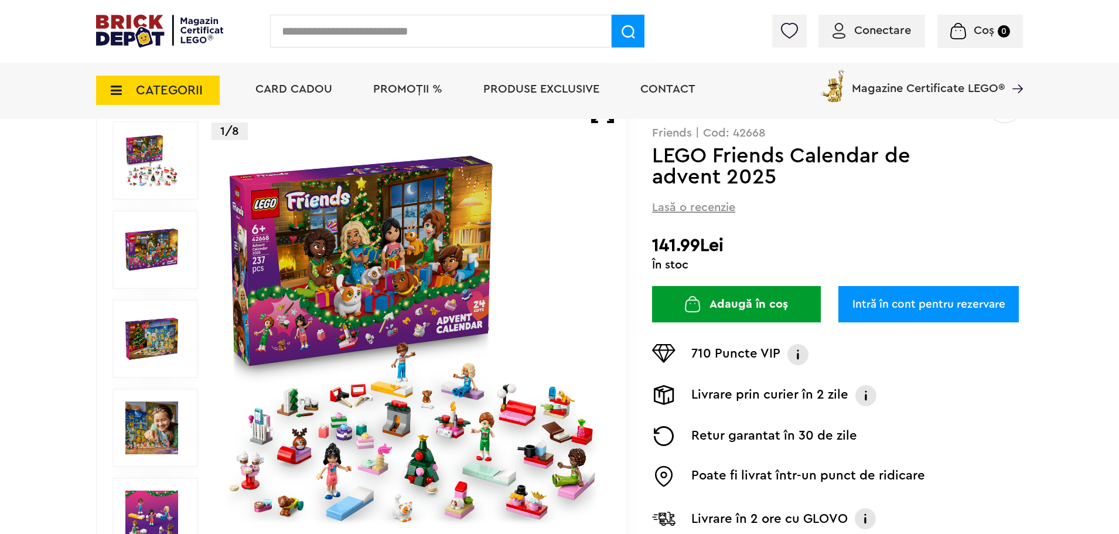
scroll to position [234, 0]
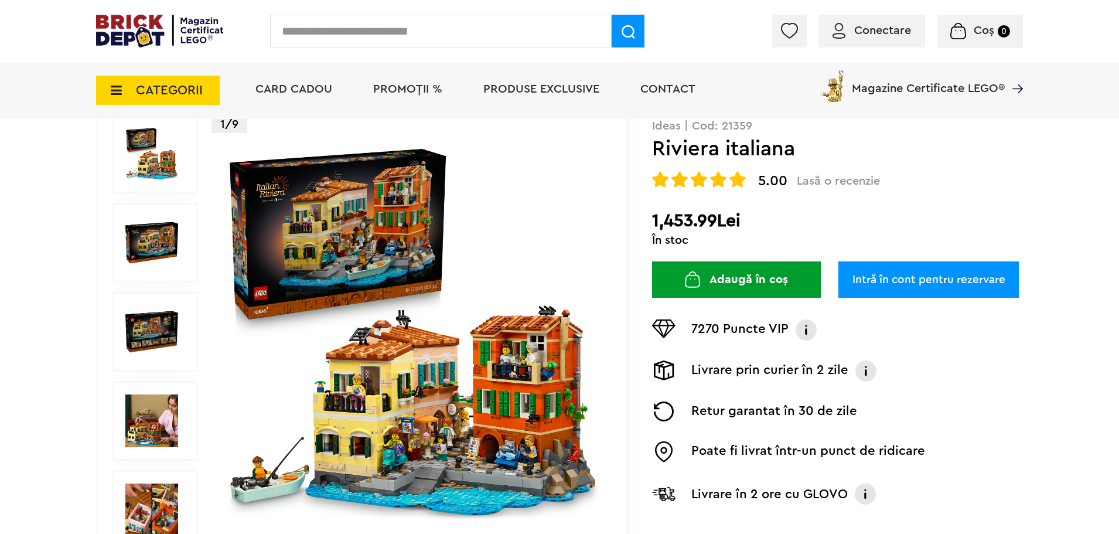
scroll to position [293, 0]
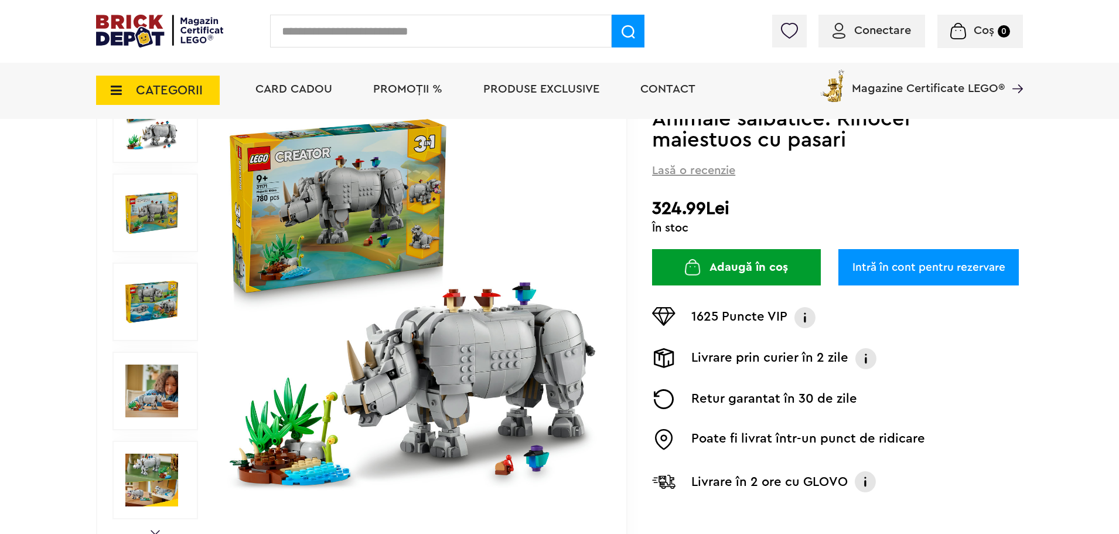
scroll to position [293, 0]
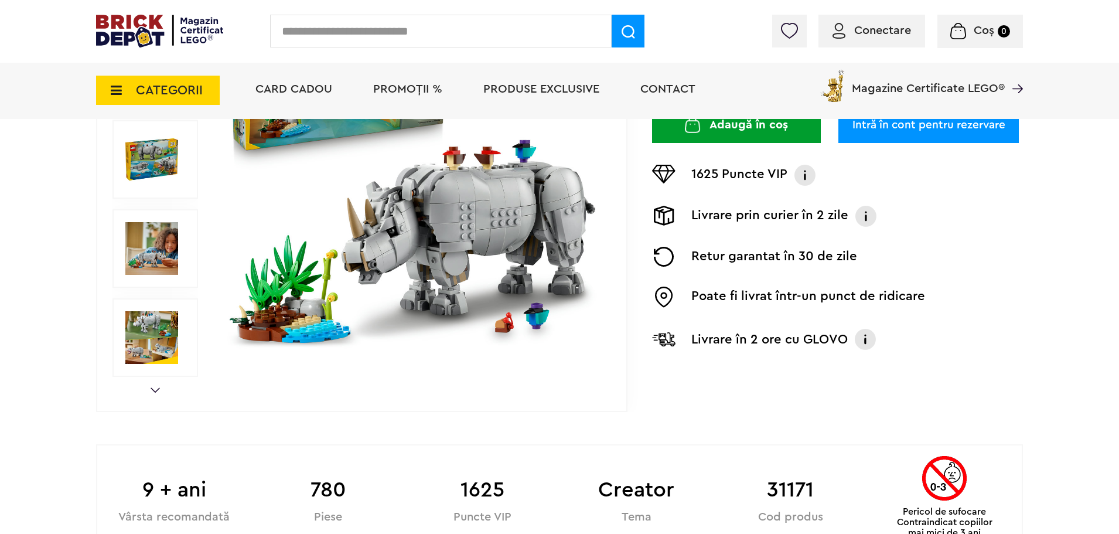
click at [491, 213] on img at bounding box center [412, 159] width 377 height 377
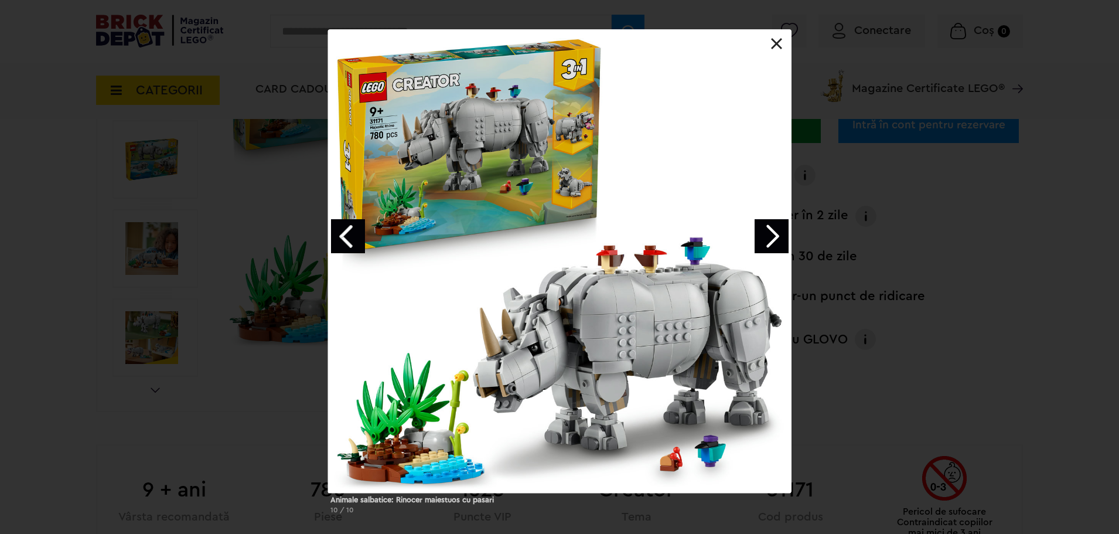
click at [781, 231] on link "Next image" at bounding box center [772, 236] width 34 height 34
click at [763, 243] on link "Next image" at bounding box center [772, 236] width 34 height 34
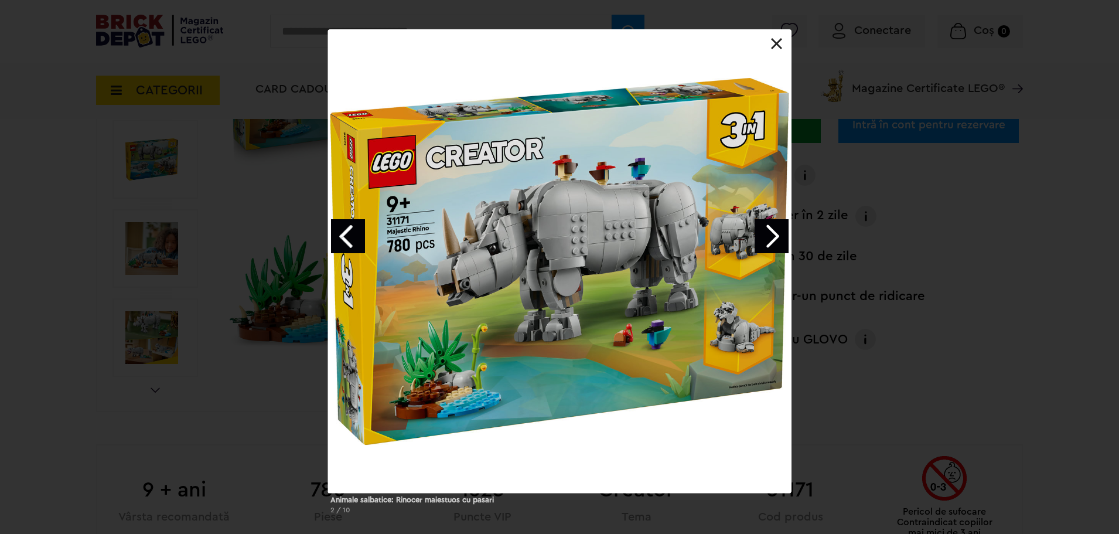
click at [761, 237] on link "Next image" at bounding box center [772, 236] width 34 height 34
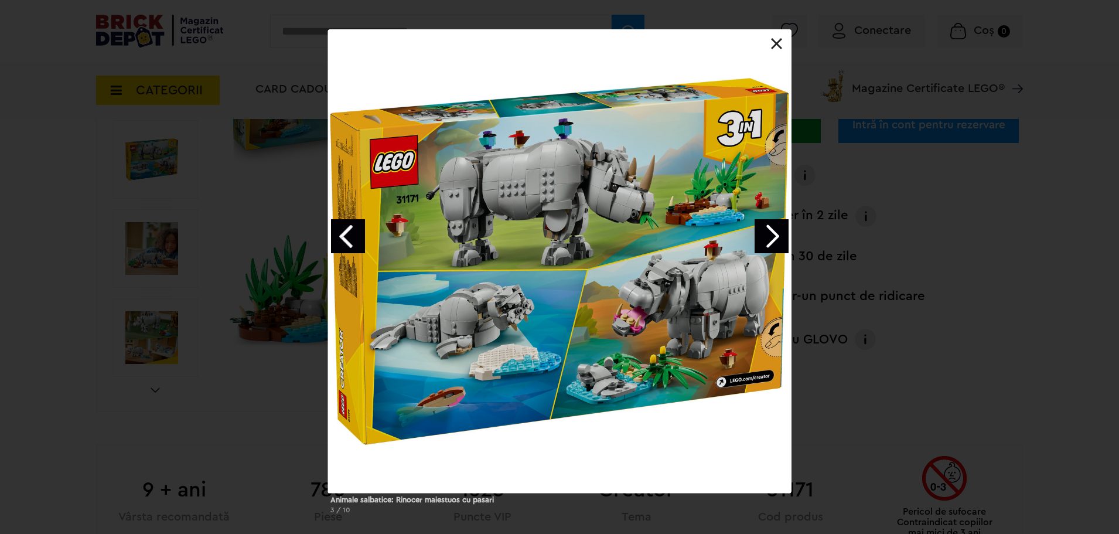
click at [779, 41] on link at bounding box center [777, 44] width 12 height 12
